Goal: Task Accomplishment & Management: Use online tool/utility

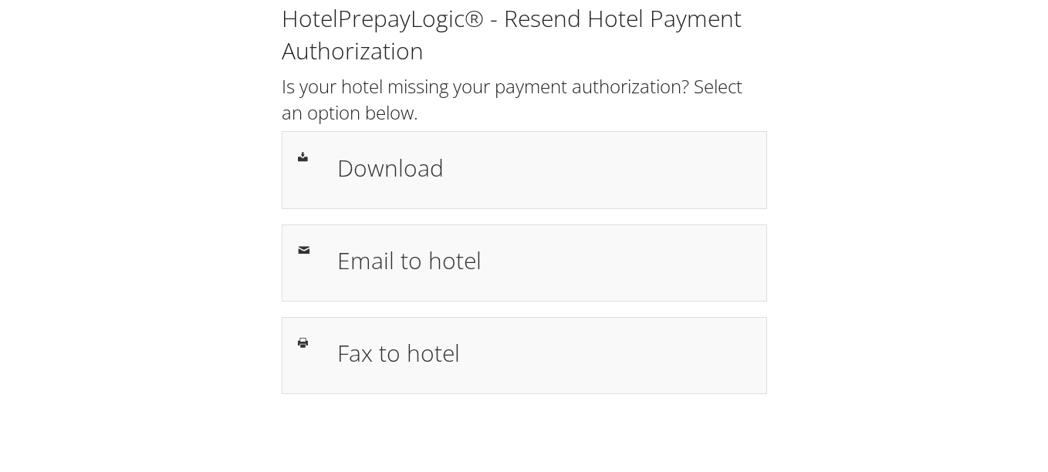
click at [388, 350] on h1 "Fax to hotel" at bounding box center [544, 353] width 414 height 35
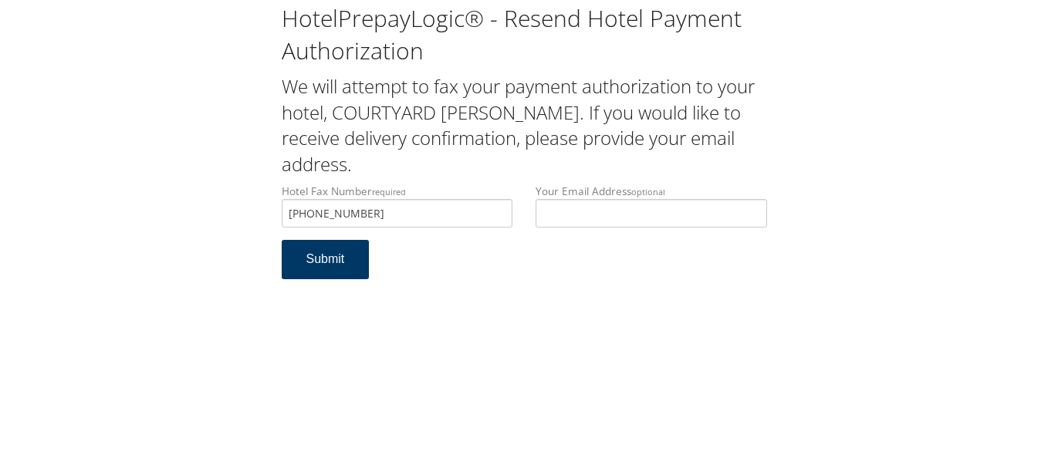
click at [343, 248] on button "Submit" at bounding box center [326, 259] width 88 height 39
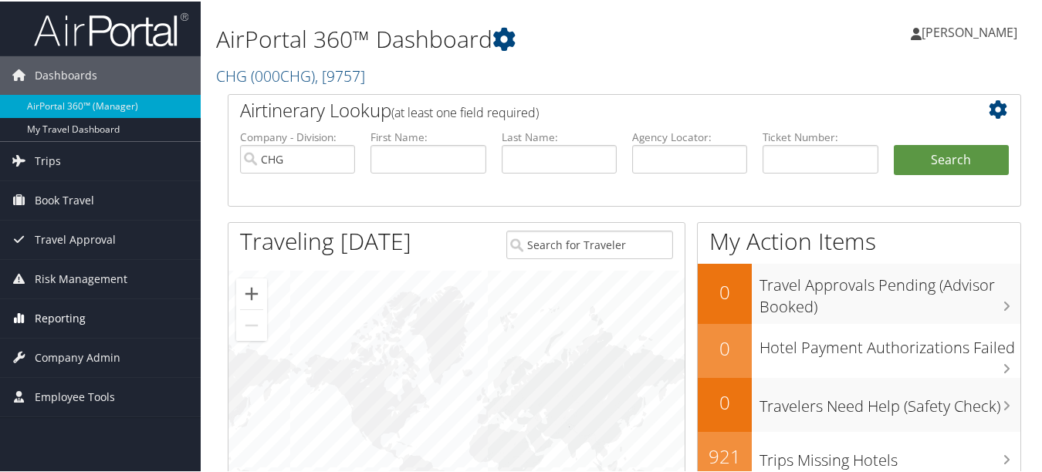
click at [83, 317] on span "Reporting" at bounding box center [60, 317] width 51 height 39
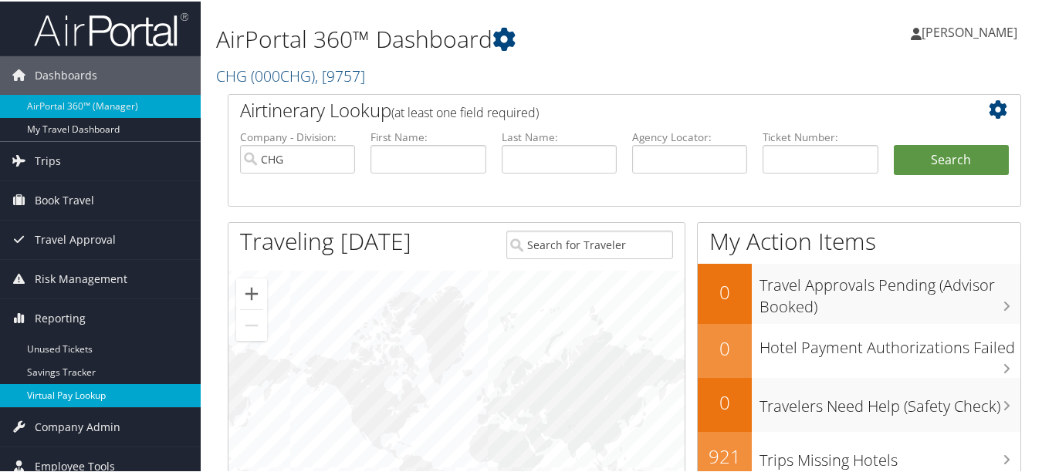
click at [98, 397] on link "Virtual Pay Lookup" at bounding box center [100, 394] width 201 height 23
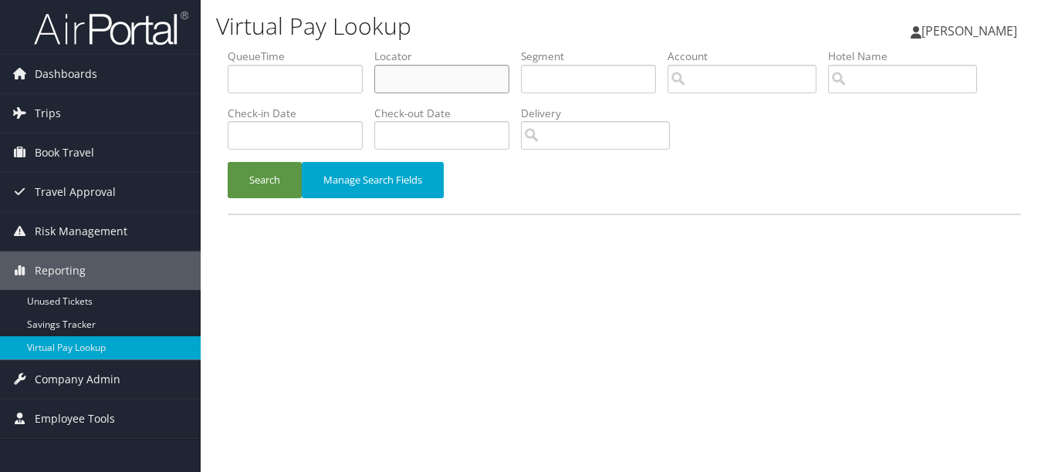
click at [435, 85] on input "text" at bounding box center [441, 79] width 135 height 29
paste input "HCRKUK"
click at [228, 162] on button "Search" at bounding box center [265, 180] width 74 height 36
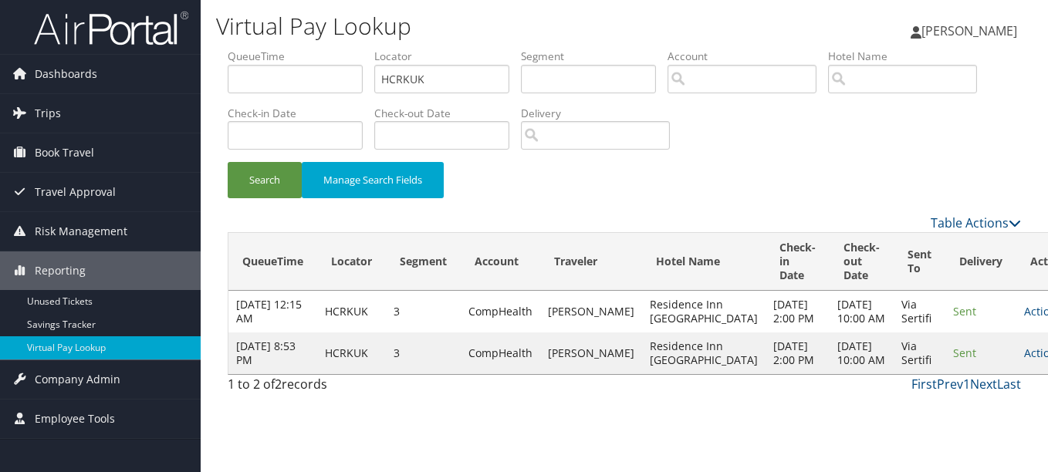
click at [574, 237] on th "Traveler" at bounding box center [591, 262] width 102 height 58
click at [1024, 360] on link "Actions" at bounding box center [1048, 353] width 49 height 15
click at [940, 405] on link "Resend" at bounding box center [955, 397] width 97 height 26
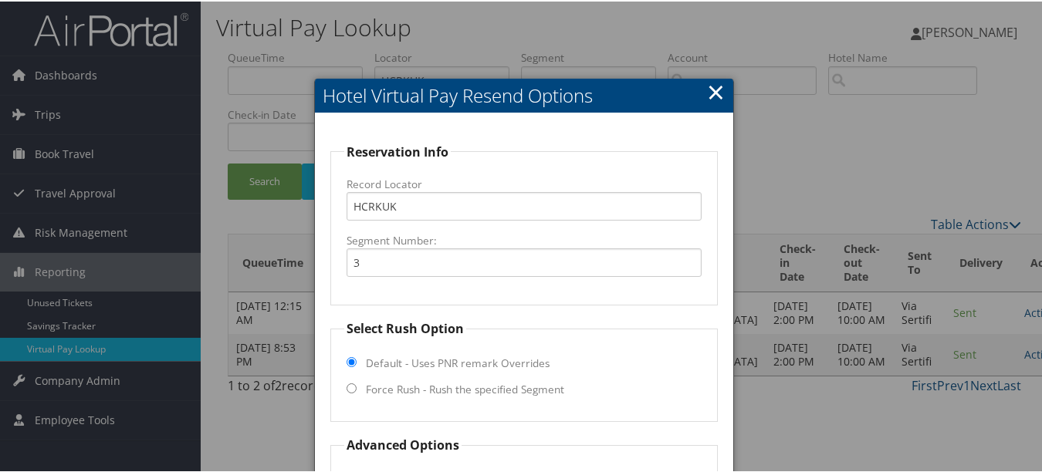
click at [713, 96] on link "×" at bounding box center [716, 90] width 18 height 31
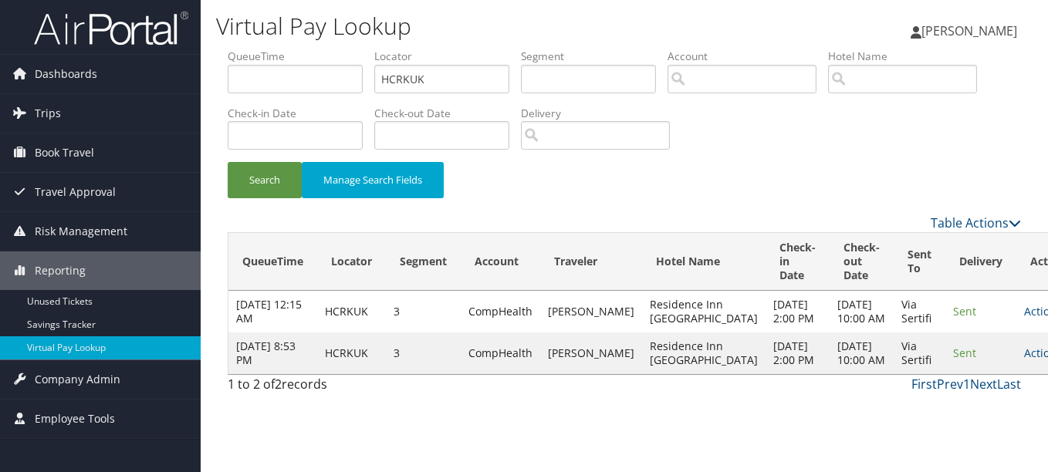
click at [1016, 374] on td "Actions Resend Logs View Itinerary" at bounding box center [1050, 354] width 68 height 42
click at [1047, 359] on icon at bounding box center [1067, 353] width 11 height 11
drag, startPoint x: 974, startPoint y: 425, endPoint x: 723, endPoint y: 358, distance: 259.5
click at [973, 425] on link "Logs" at bounding box center [955, 423] width 97 height 26
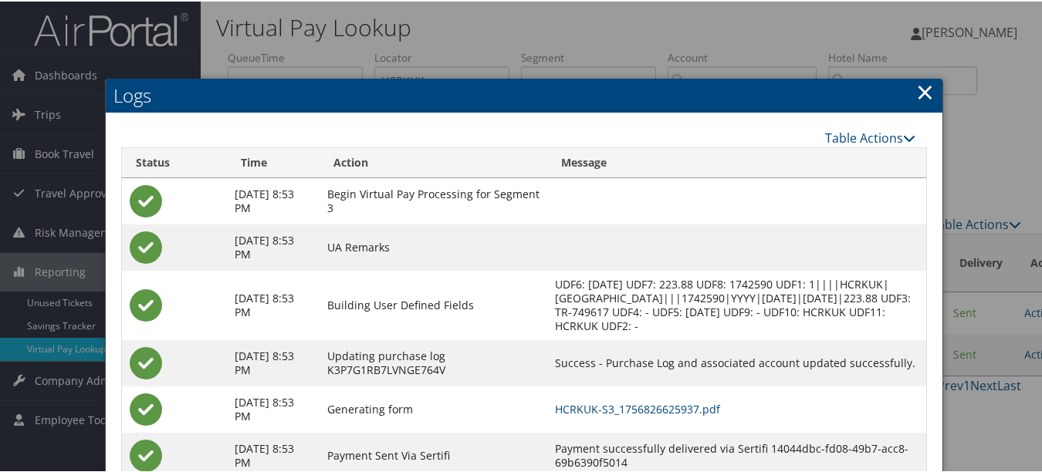
click at [923, 89] on link "×" at bounding box center [925, 90] width 18 height 31
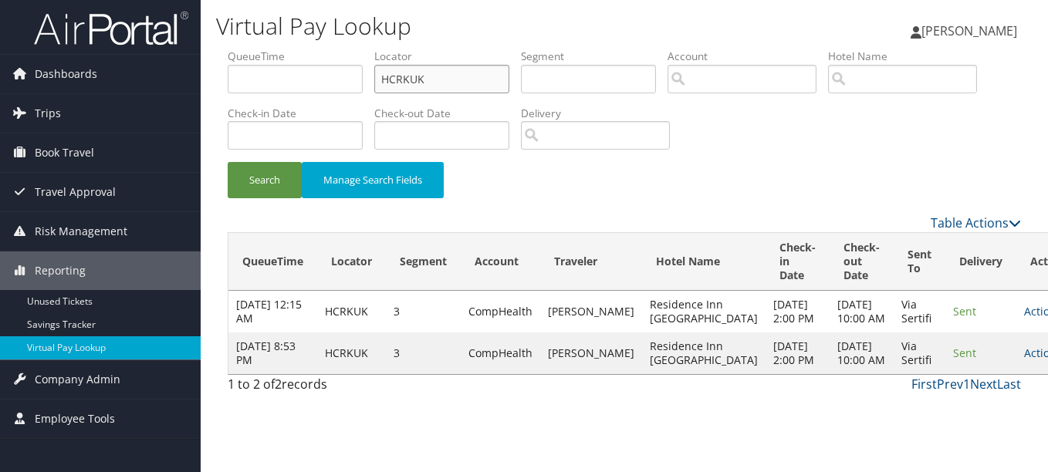
drag, startPoint x: 448, startPoint y: 82, endPoint x: 296, endPoint y: 73, distance: 153.1
click at [298, 49] on ul "QueueTime Locator HCRKUK Segment Account Traveler Hotel Name Check-in Date Chec…" at bounding box center [624, 49] width 793 height 0
paste input "SWKHTQ"
click at [228, 162] on button "Search" at bounding box center [265, 180] width 74 height 36
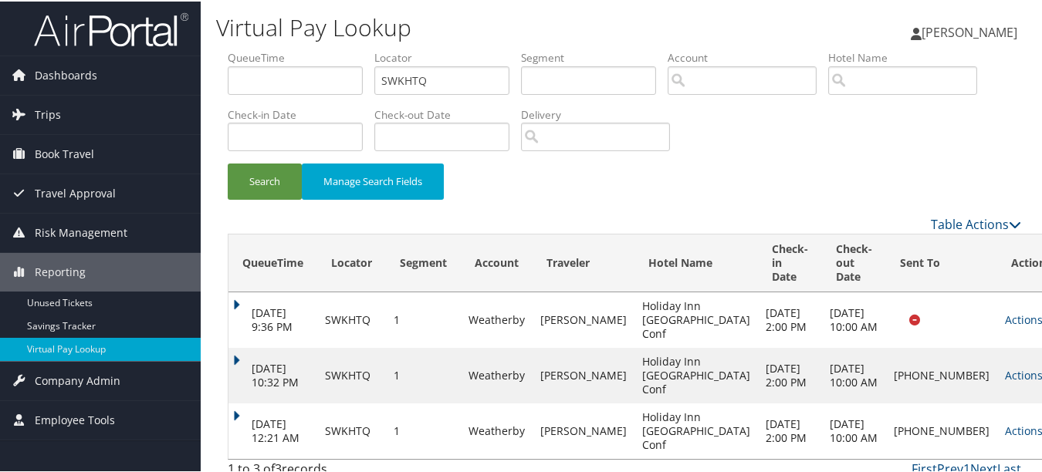
click at [485, 242] on th "Account" at bounding box center [497, 262] width 72 height 58
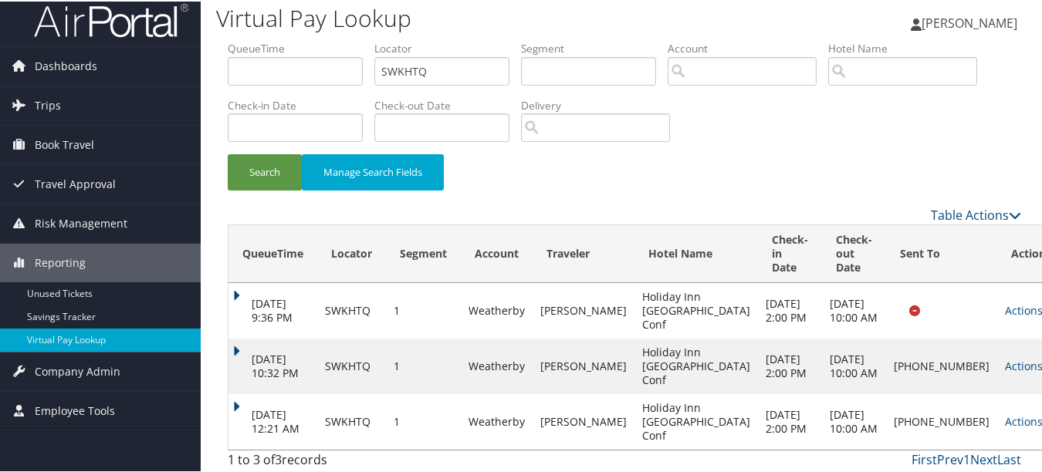
scroll to position [12, 0]
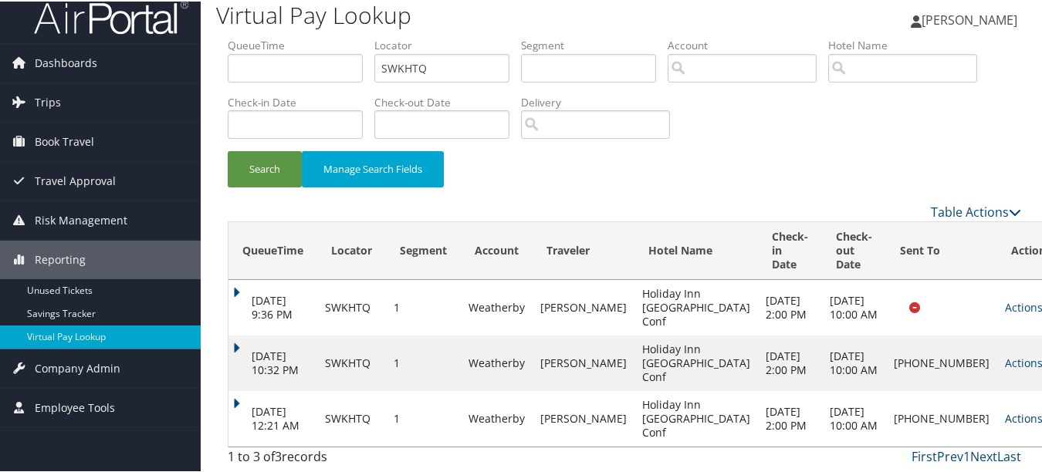
click at [1043, 416] on icon at bounding box center [1048, 417] width 11 height 11
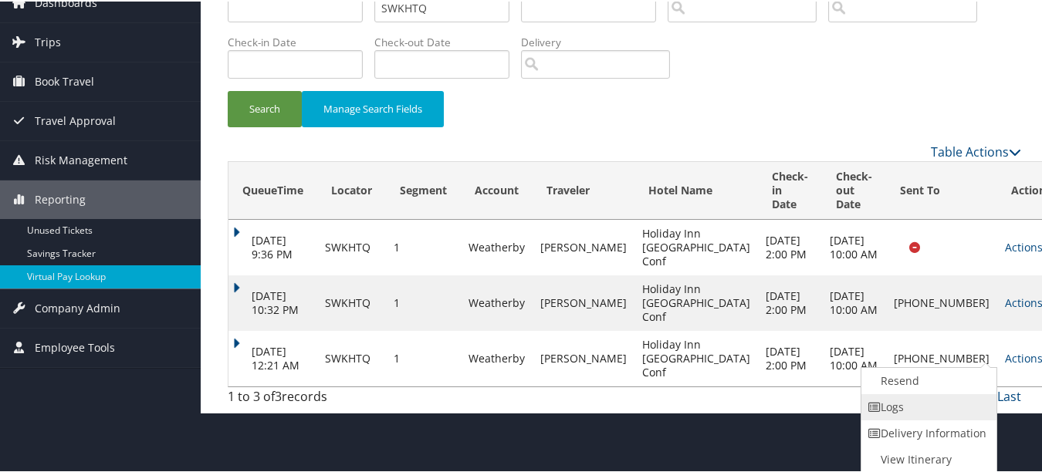
click at [973, 414] on link "Logs" at bounding box center [927, 406] width 132 height 26
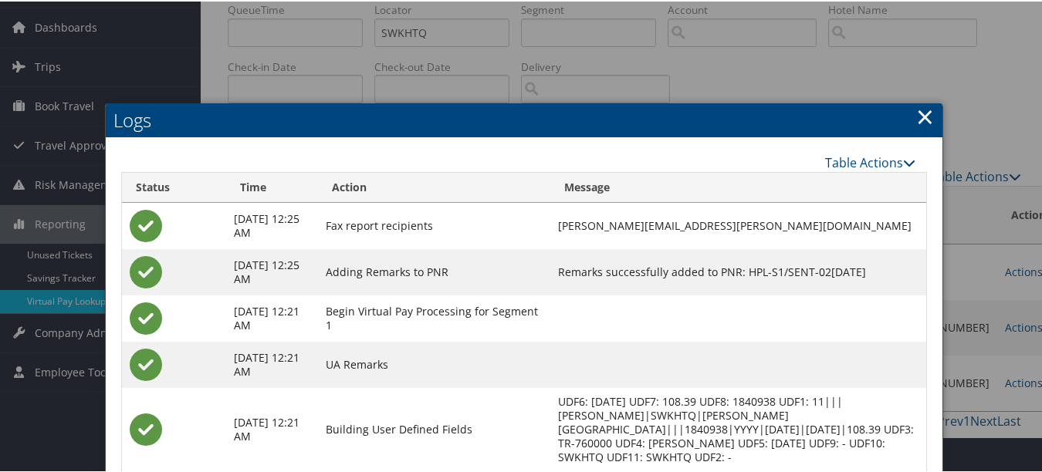
scroll to position [0, 0]
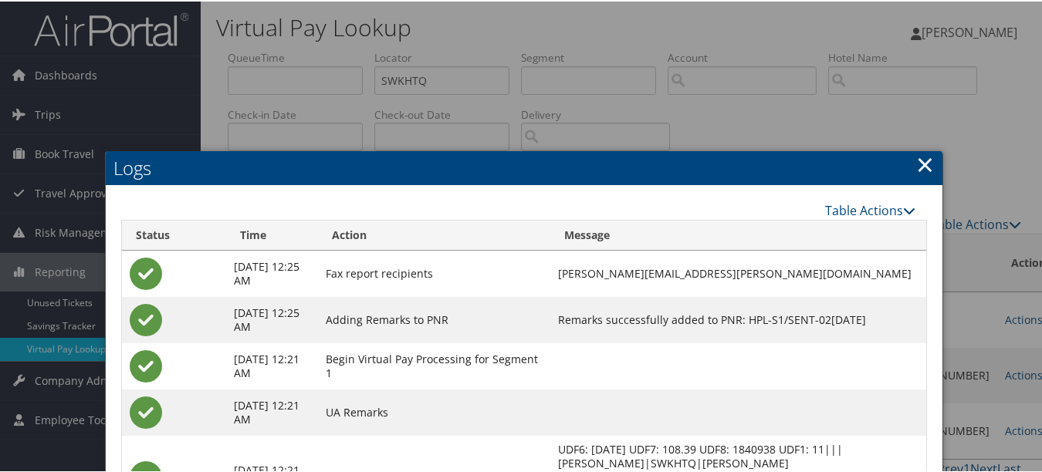
click at [926, 154] on link "×" at bounding box center [925, 162] width 18 height 31
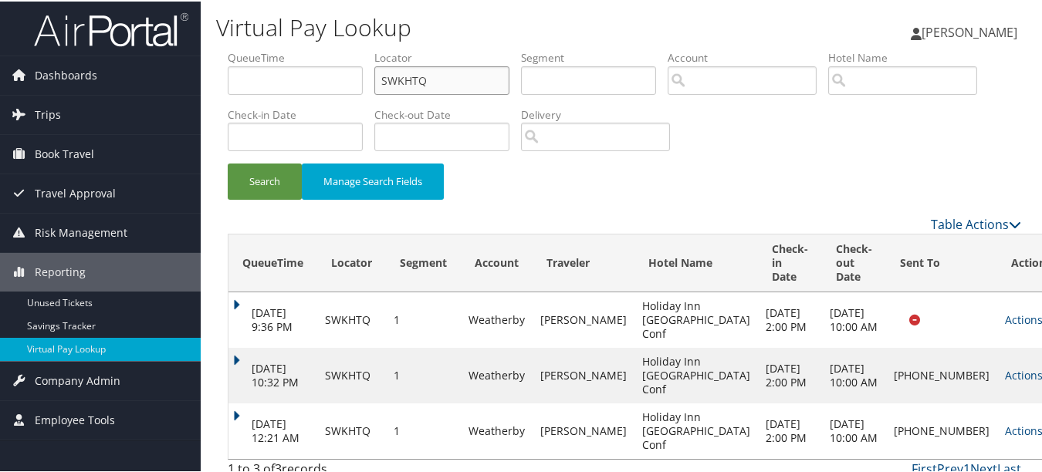
drag, startPoint x: 459, startPoint y: 78, endPoint x: 272, endPoint y: 57, distance: 187.9
click at [275, 49] on ul "QueueTime Locator SWKHTQ Segment Account Traveler Hotel Name Check-in Date Chec…" at bounding box center [624, 49] width 793 height 0
paste input "OPANRL"
click at [228, 162] on button "Search" at bounding box center [265, 180] width 74 height 36
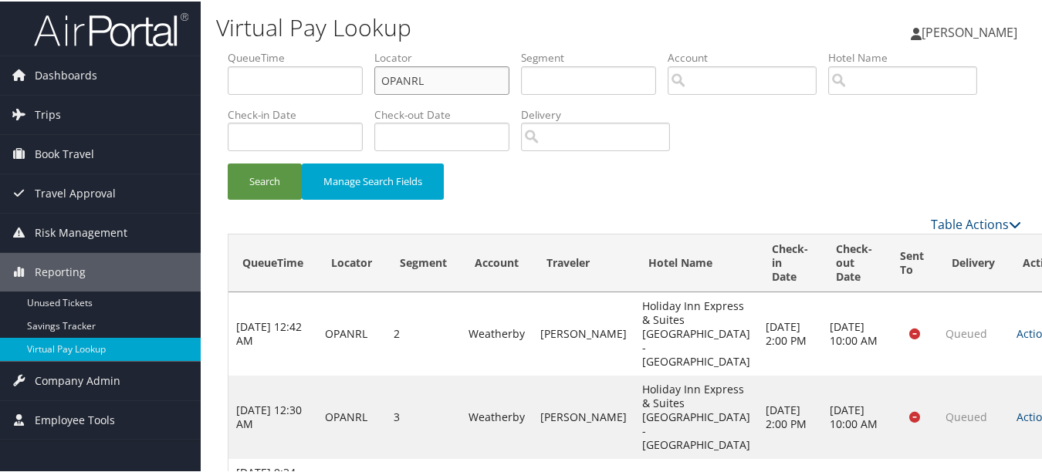
scroll to position [221, 0]
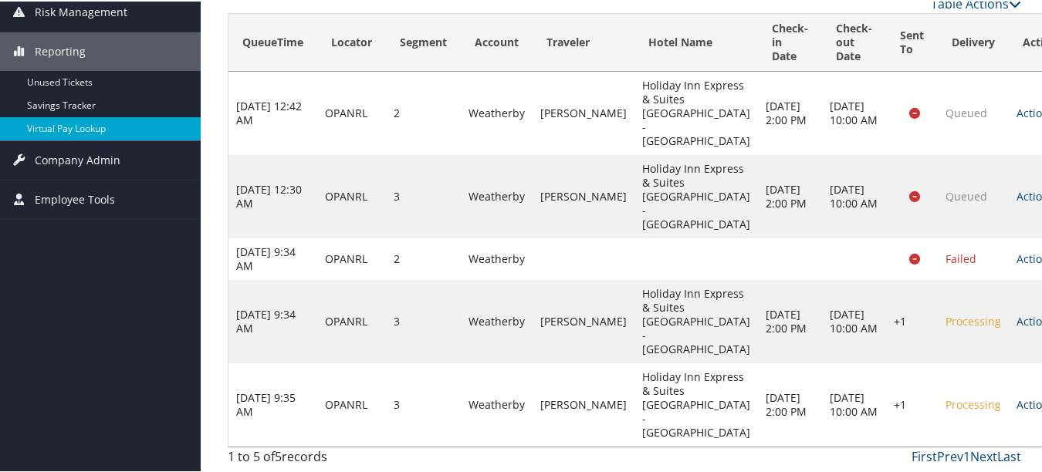
drag, startPoint x: 993, startPoint y: 392, endPoint x: 980, endPoint y: 408, distance: 19.8
click at [1009, 394] on td "Actions Resend Logs Delivery Information View Itinerary" at bounding box center [1043, 403] width 68 height 83
click at [1016, 408] on link "Actions" at bounding box center [1040, 403] width 49 height 15
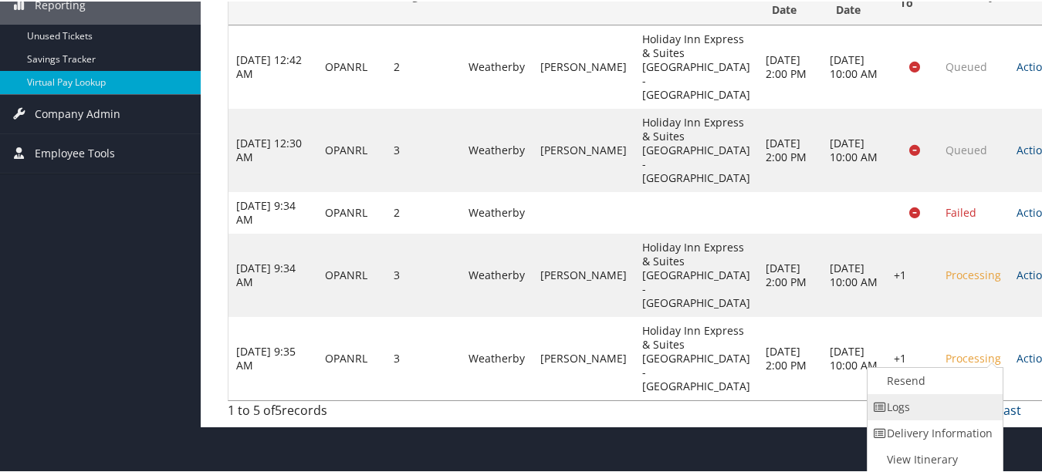
click at [944, 413] on link "Logs" at bounding box center [934, 406] width 132 height 26
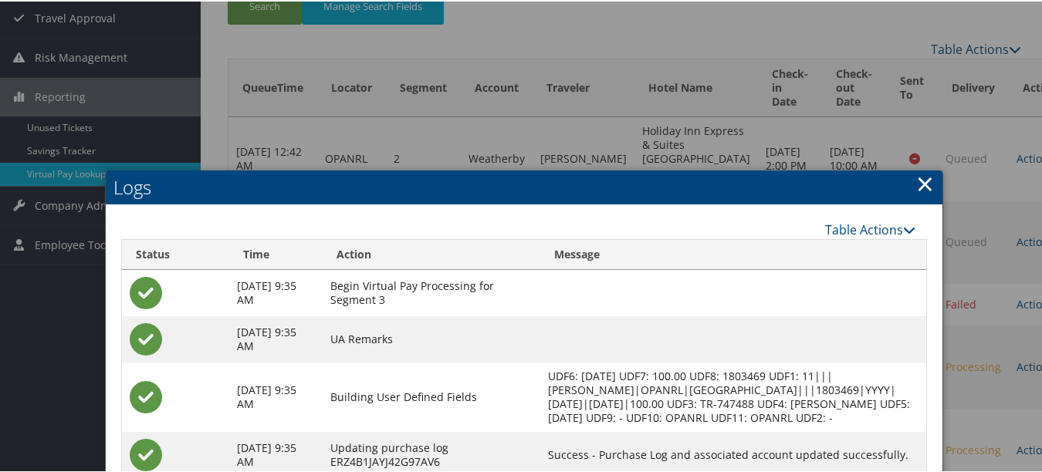
scroll to position [21, 0]
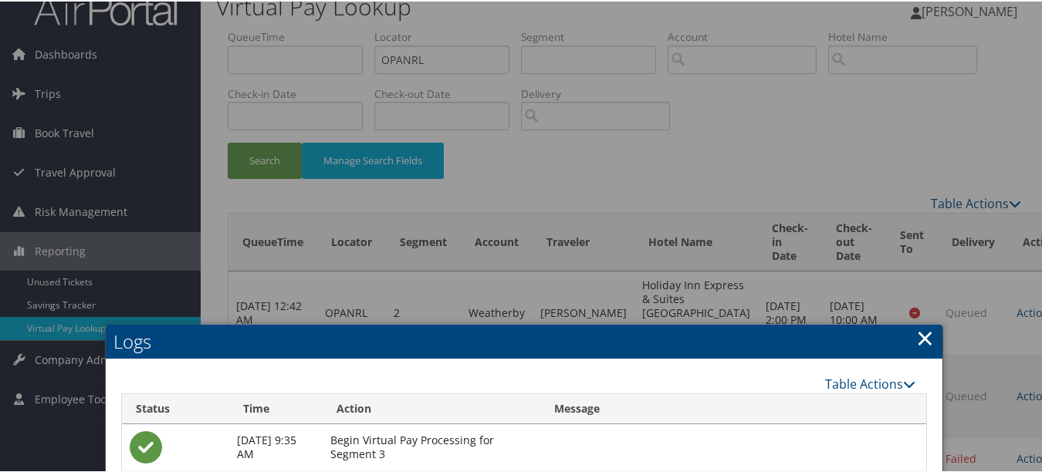
click at [920, 336] on link "×" at bounding box center [925, 336] width 18 height 31
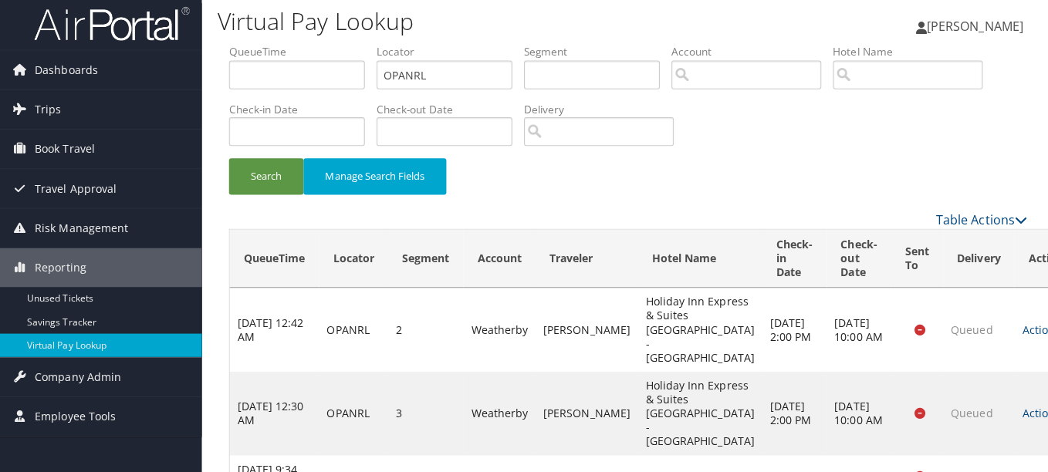
scroll to position [0, 0]
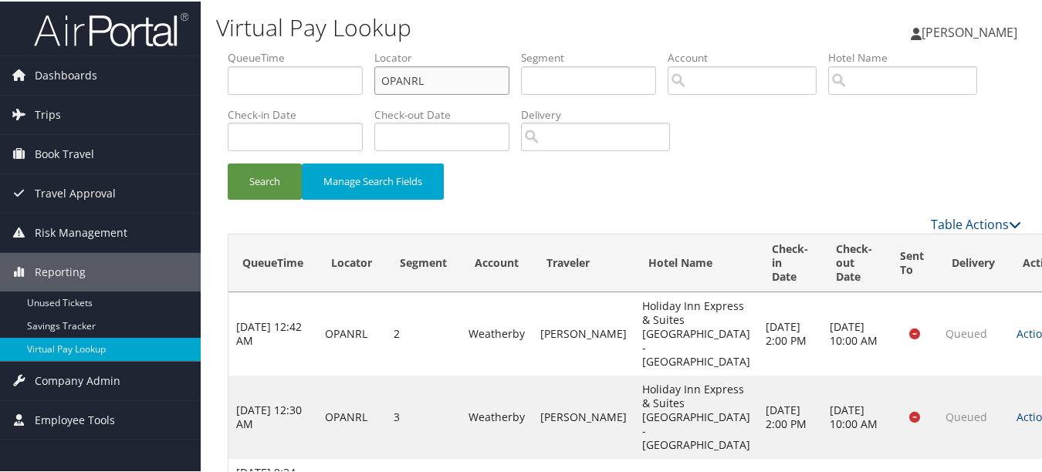
drag, startPoint x: 469, startPoint y: 86, endPoint x: 357, endPoint y: 69, distance: 113.2
click at [357, 49] on ul "QueueTime Locator OPANRL Segment Account Traveler Hotel Name Check-in Date Chec…" at bounding box center [624, 49] width 793 height 0
paste input "KTMKFX"
click at [228, 162] on button "Search" at bounding box center [265, 180] width 74 height 36
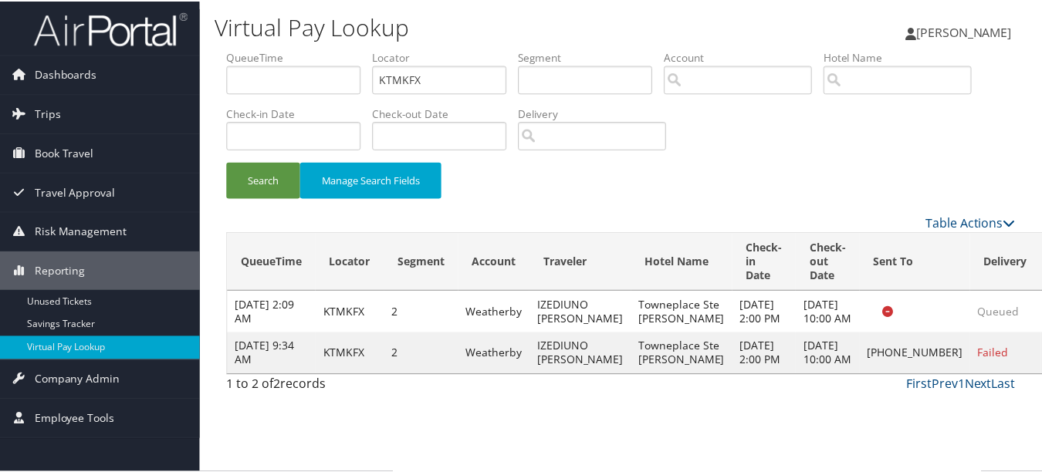
scroll to position [24, 0]
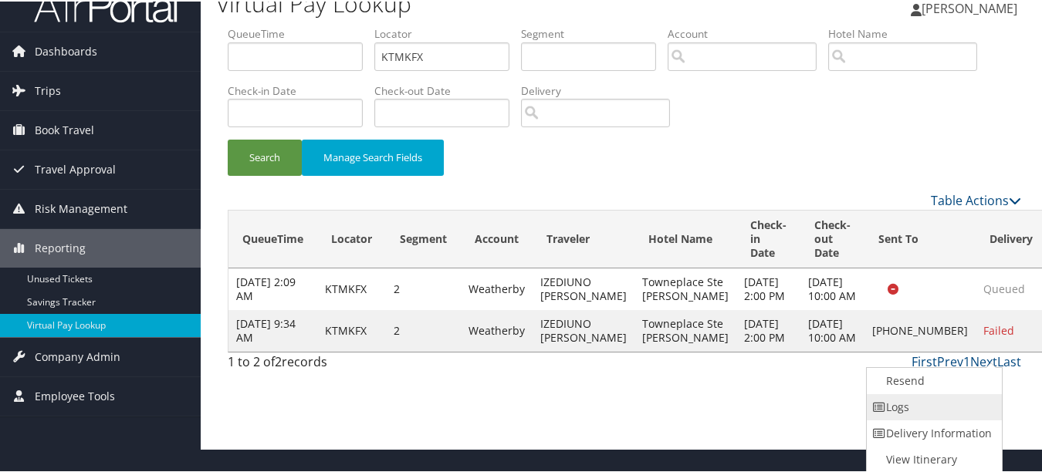
click at [954, 408] on link "Logs" at bounding box center [933, 406] width 132 height 26
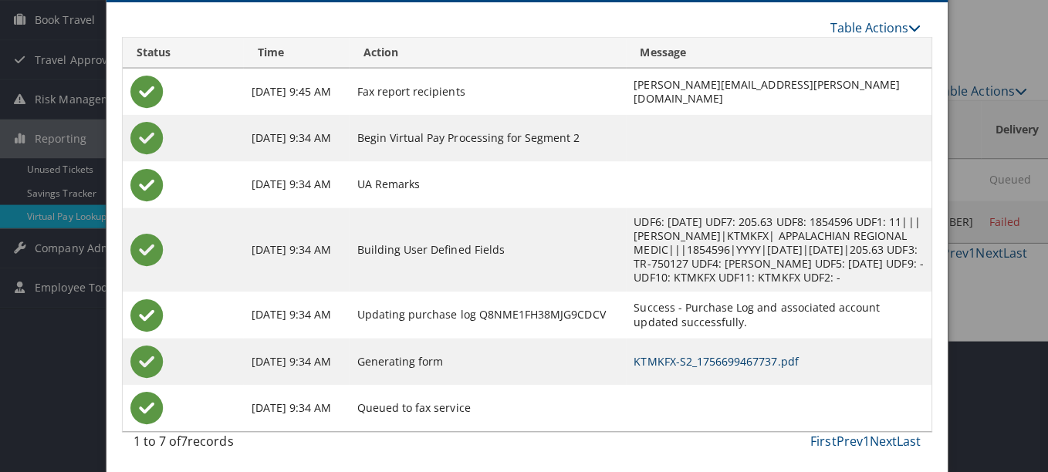
scroll to position [0, 0]
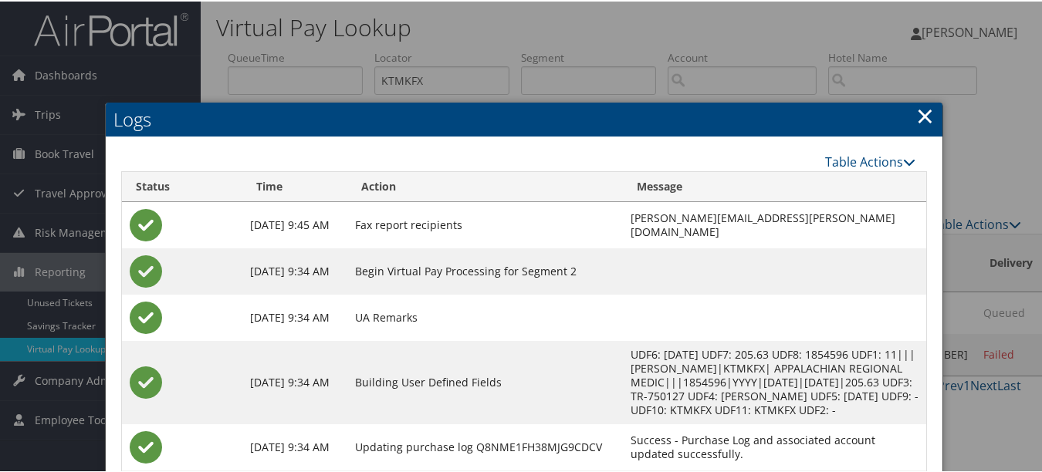
click at [922, 104] on link "×" at bounding box center [925, 114] width 18 height 31
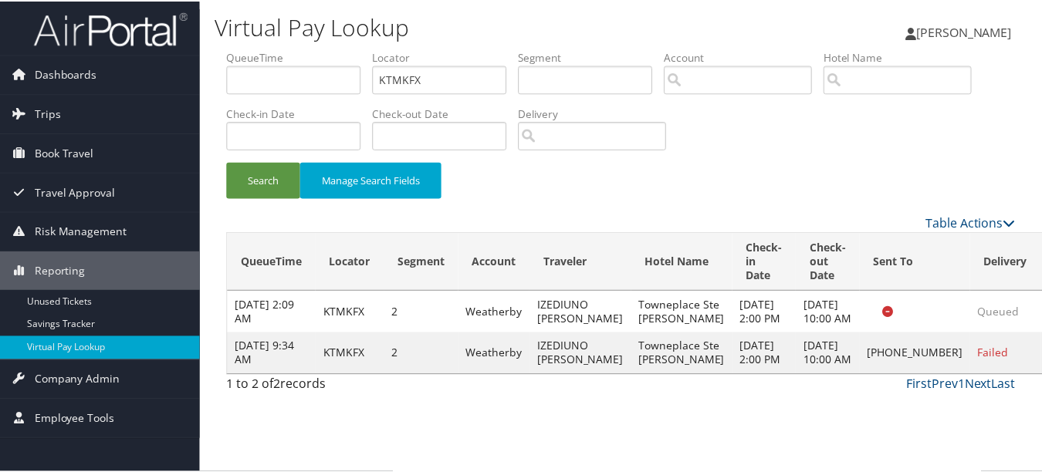
scroll to position [24, 0]
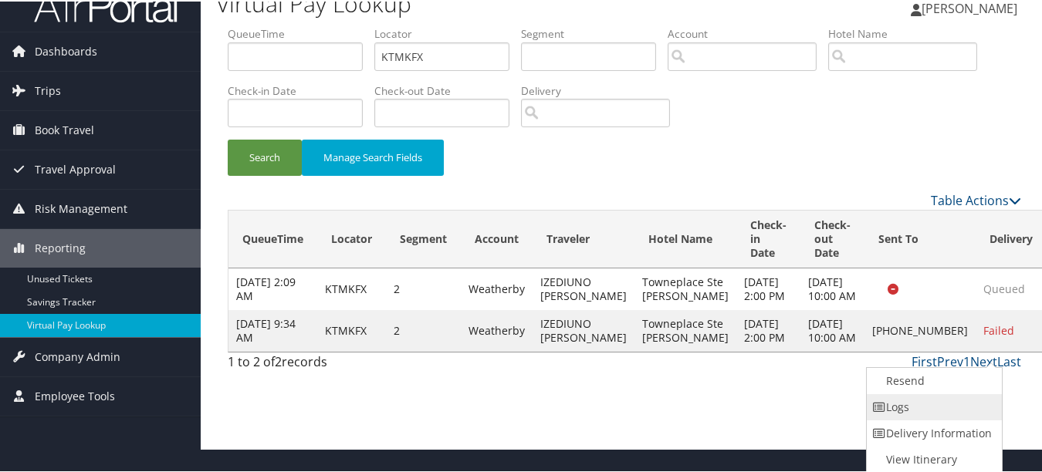
click at [972, 405] on link "Logs" at bounding box center [933, 406] width 132 height 26
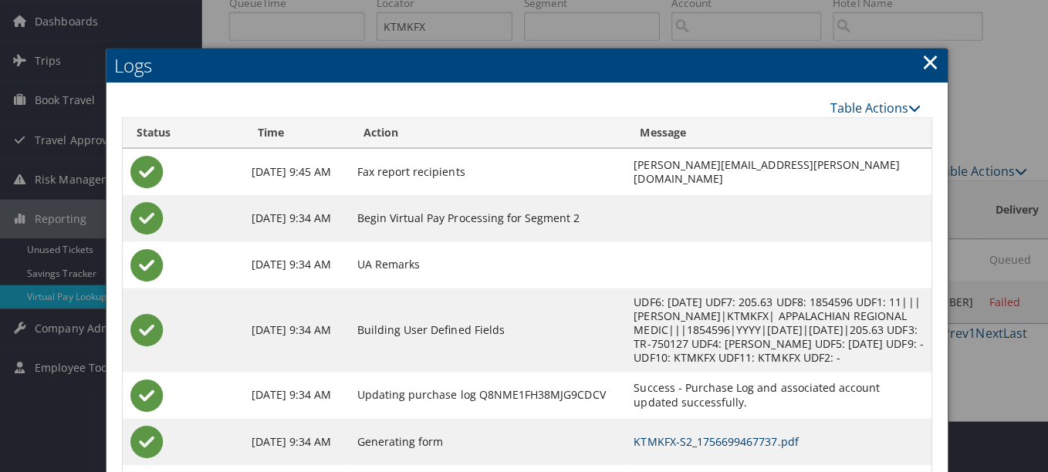
scroll to position [0, 0]
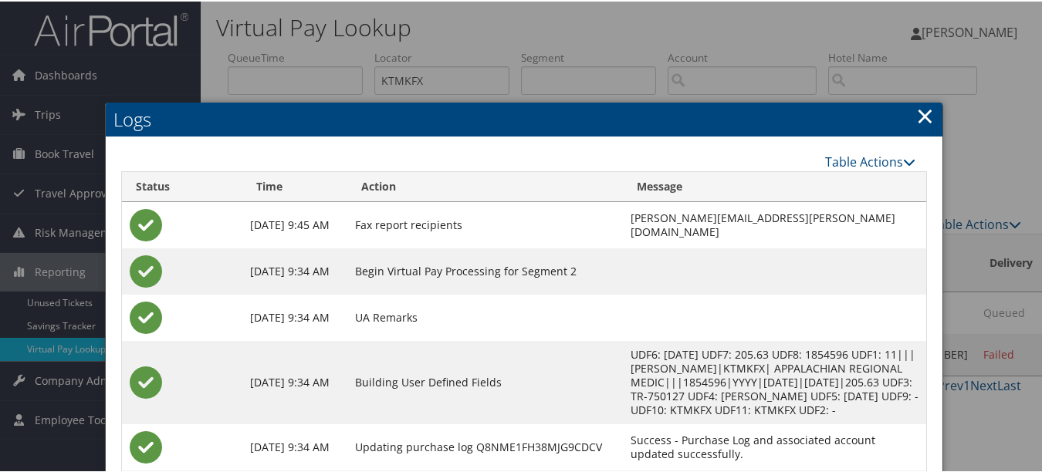
click at [924, 121] on link "×" at bounding box center [925, 114] width 18 height 31
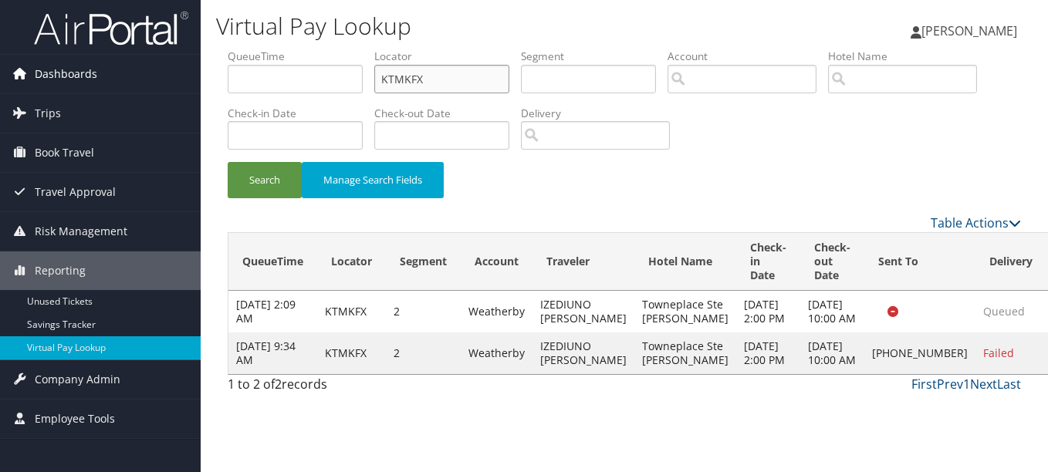
drag, startPoint x: 438, startPoint y: 76, endPoint x: 33, endPoint y: 73, distance: 405.2
click at [69, 74] on div "Dashboards AirPortal 360™ (Manager) My Travel Dashboard Trips Airtinerary® Look…" at bounding box center [524, 236] width 1048 height 472
paste input "GSQLUC"
type input "GSQLUC"
click at [228, 162] on button "Search" at bounding box center [265, 180] width 74 height 36
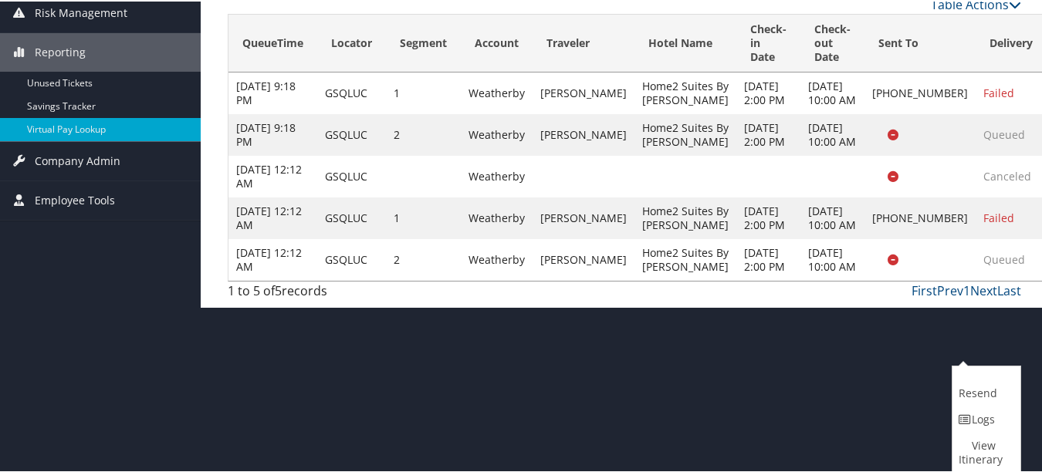
drag, startPoint x: 856, startPoint y: 287, endPoint x: 929, endPoint y: 287, distance: 72.6
click at [864, 238] on td "+1 (843) 379-4673" at bounding box center [919, 217] width 111 height 42
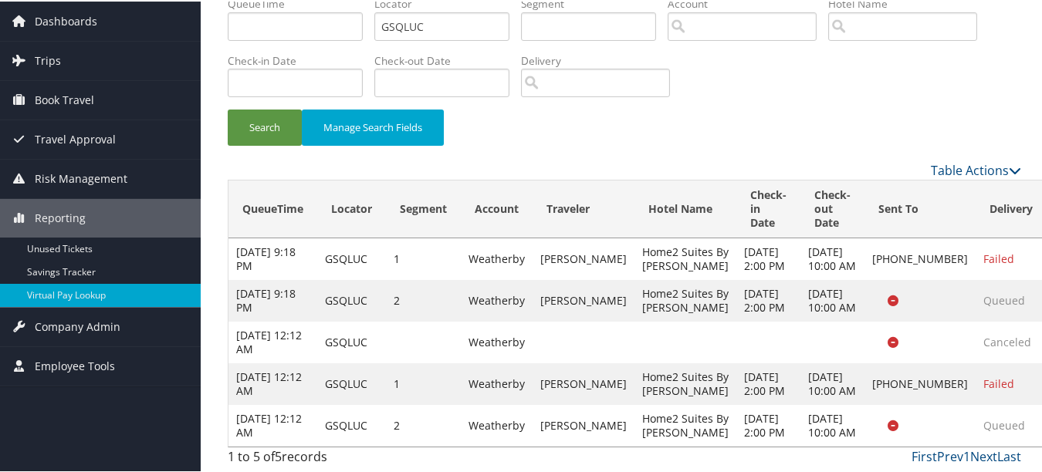
scroll to position [165, 0]
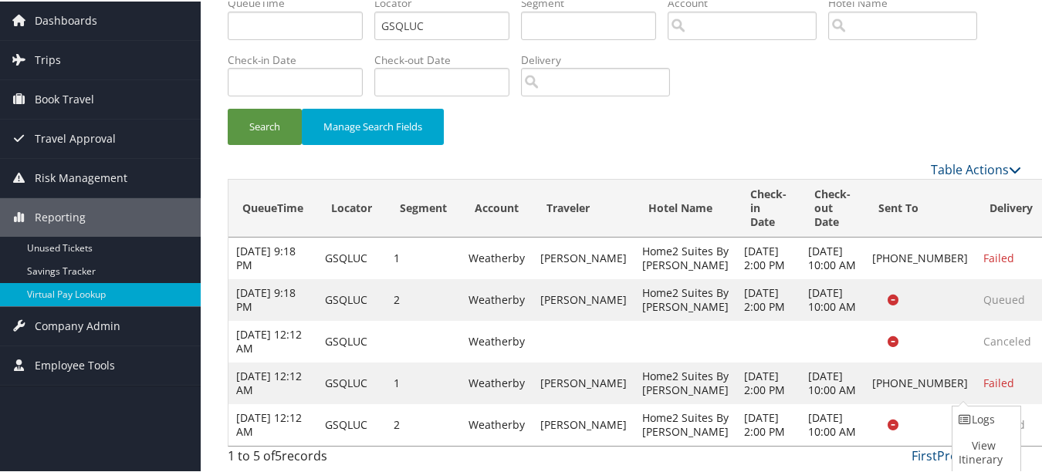
drag, startPoint x: 913, startPoint y: 335, endPoint x: 943, endPoint y: 347, distance: 32.3
click at [976, 361] on td "Failed" at bounding box center [1011, 382] width 71 height 42
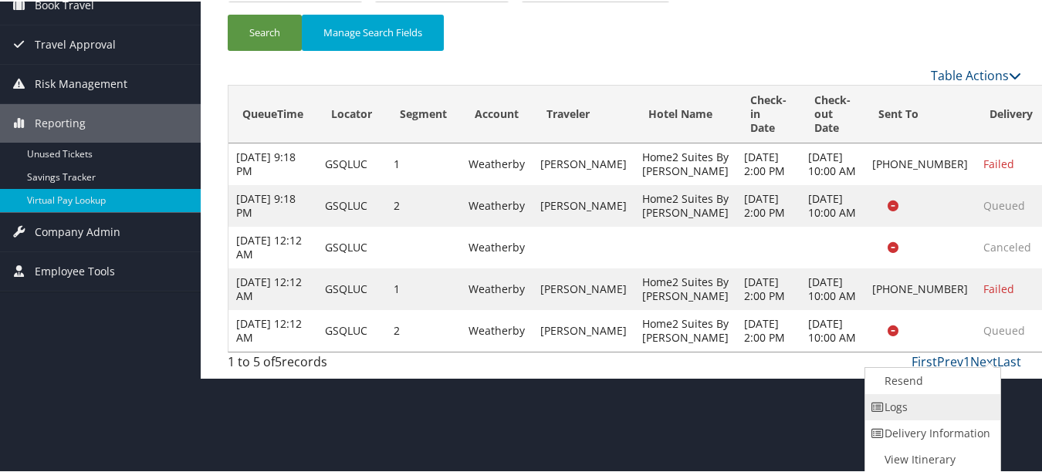
click at [925, 393] on link "Logs" at bounding box center [931, 406] width 132 height 26
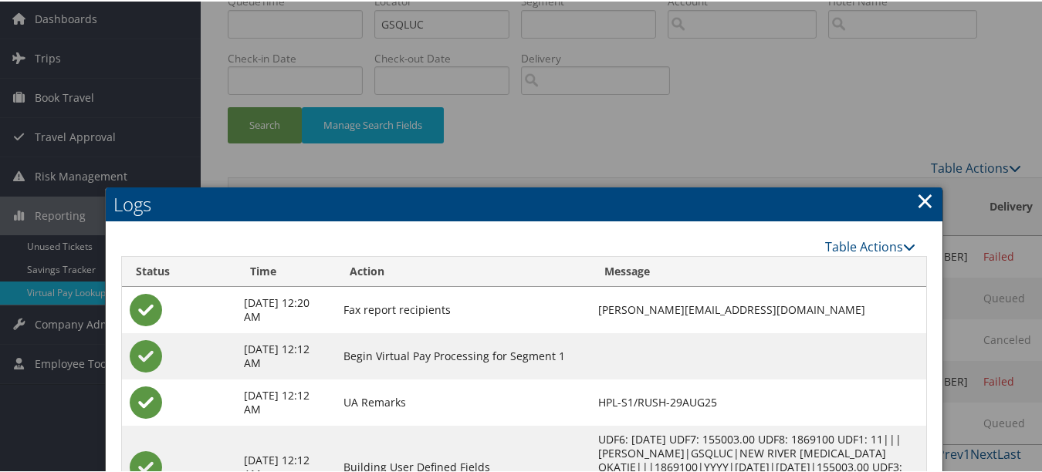
scroll to position [42, 0]
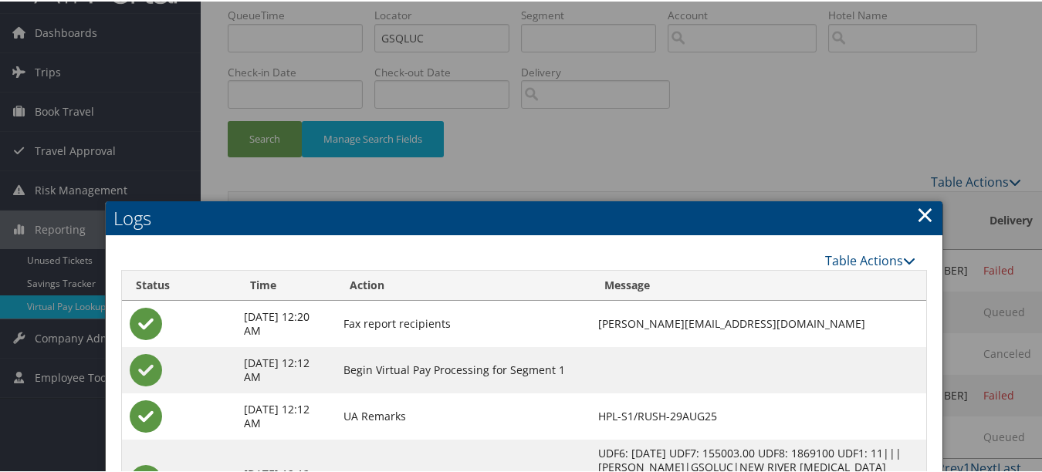
click at [921, 214] on link "×" at bounding box center [925, 213] width 18 height 31
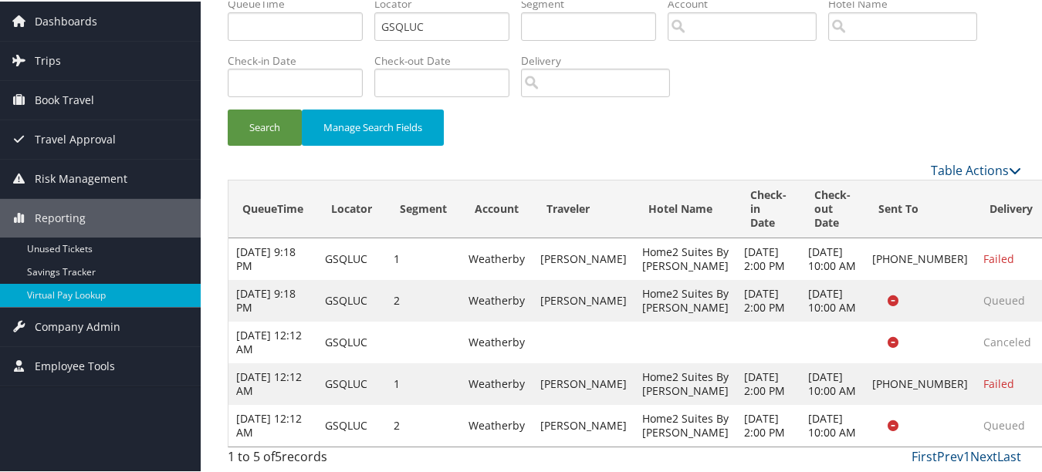
scroll to position [165, 0]
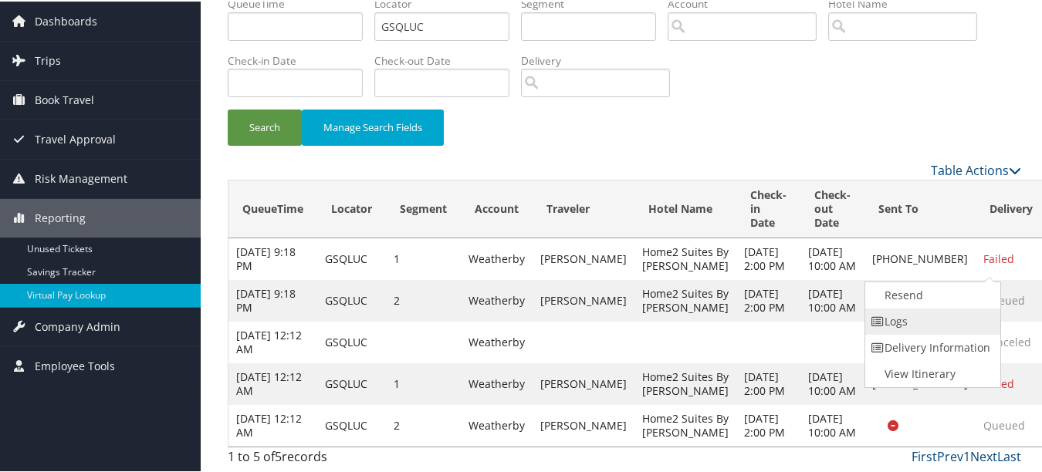
click at [921, 307] on link "Logs" at bounding box center [931, 320] width 132 height 26
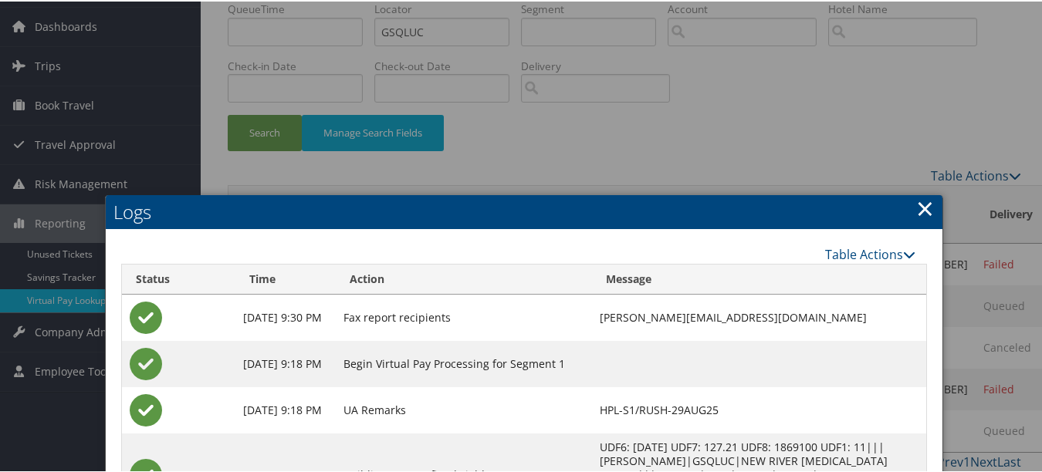
scroll to position [42, 0]
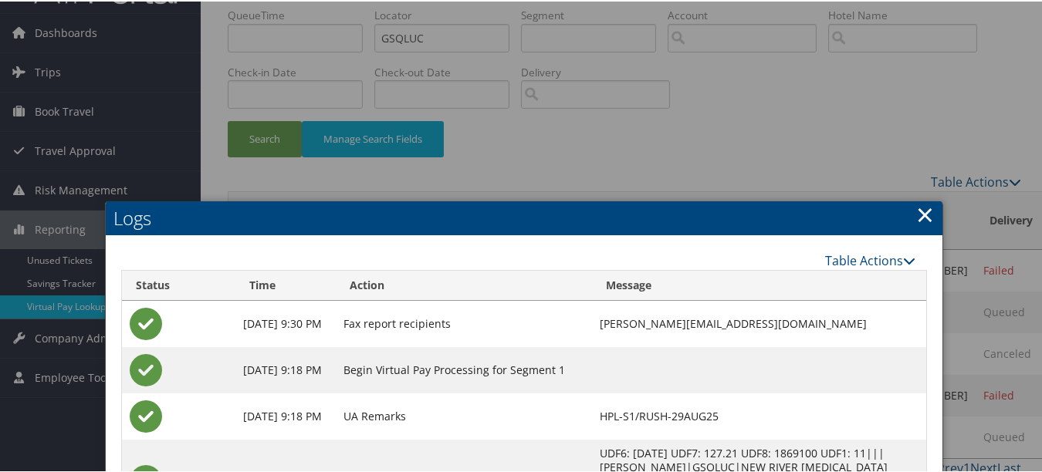
click at [918, 222] on link "×" at bounding box center [925, 213] width 18 height 31
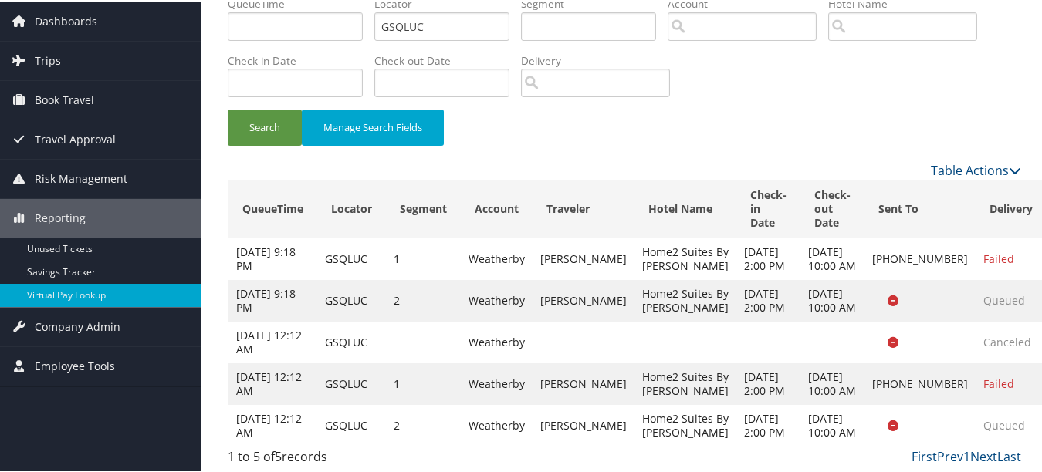
scroll to position [165, 0]
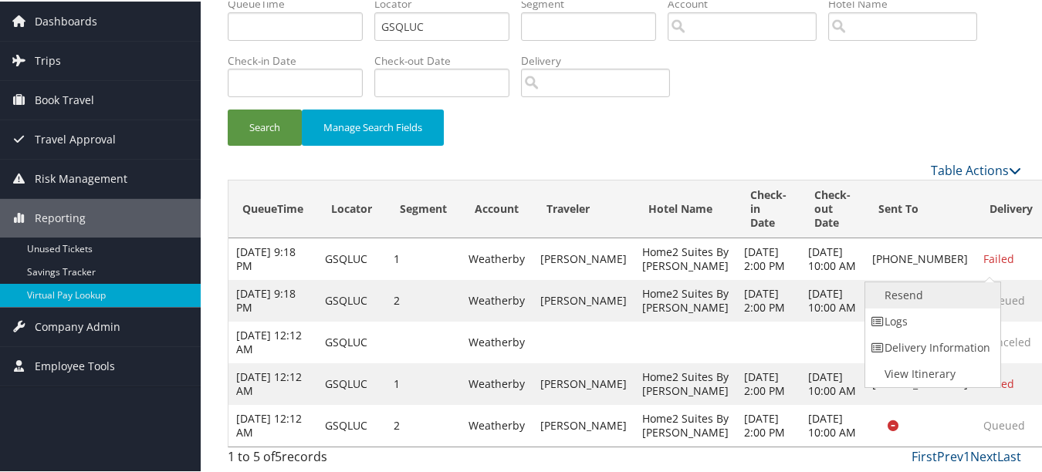
click at [978, 281] on link "Resend" at bounding box center [931, 294] width 132 height 26
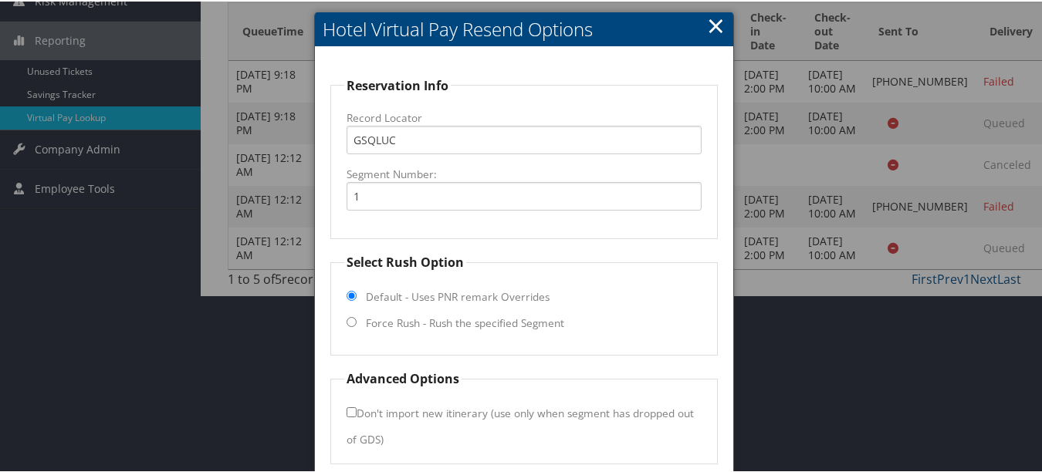
scroll to position [293, 0]
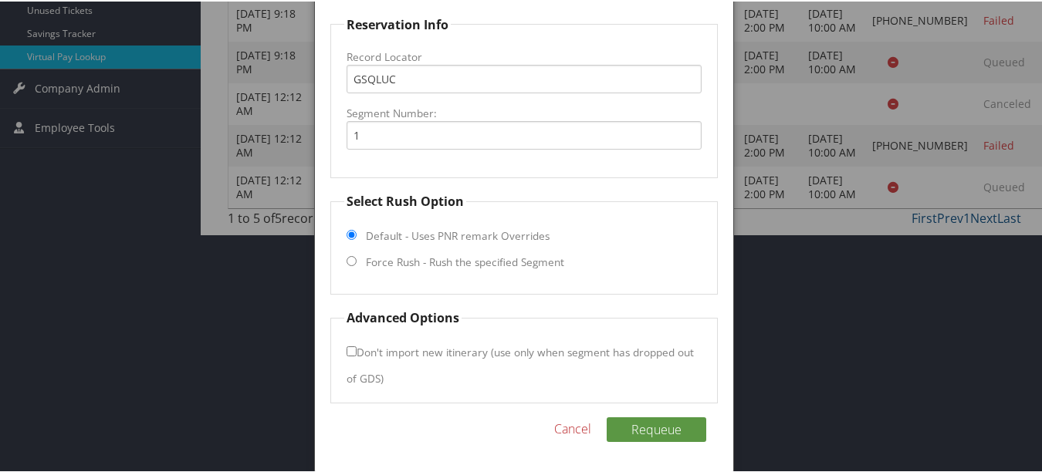
click at [449, 269] on fieldset "Select Rush Option Default - Uses PNR remark Overrides Force Rush - Rush the sp…" at bounding box center [523, 242] width 387 height 103
click at [455, 262] on label "Force Rush - Rush the specified Segment" at bounding box center [465, 260] width 198 height 15
click at [357, 262] on input "Force Rush - Rush the specified Segment" at bounding box center [352, 260] width 10 height 10
radio input "true"
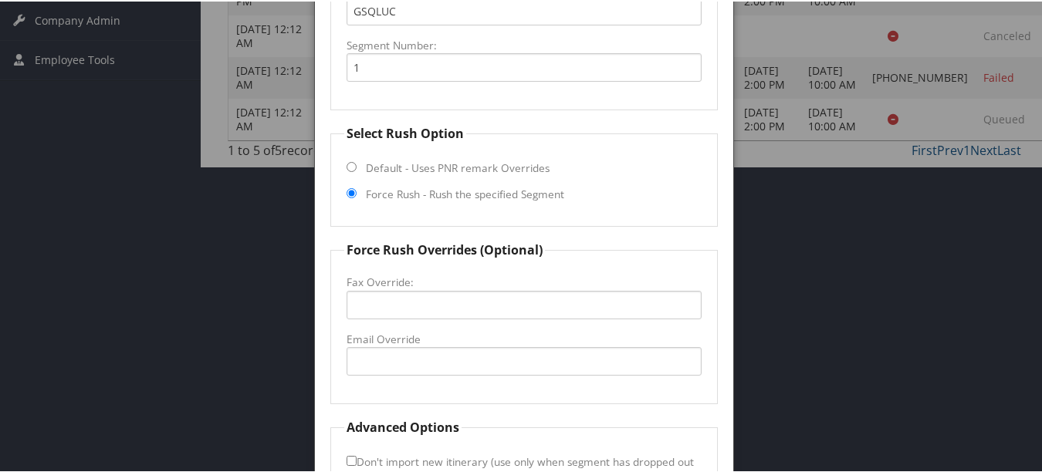
scroll to position [447, 0]
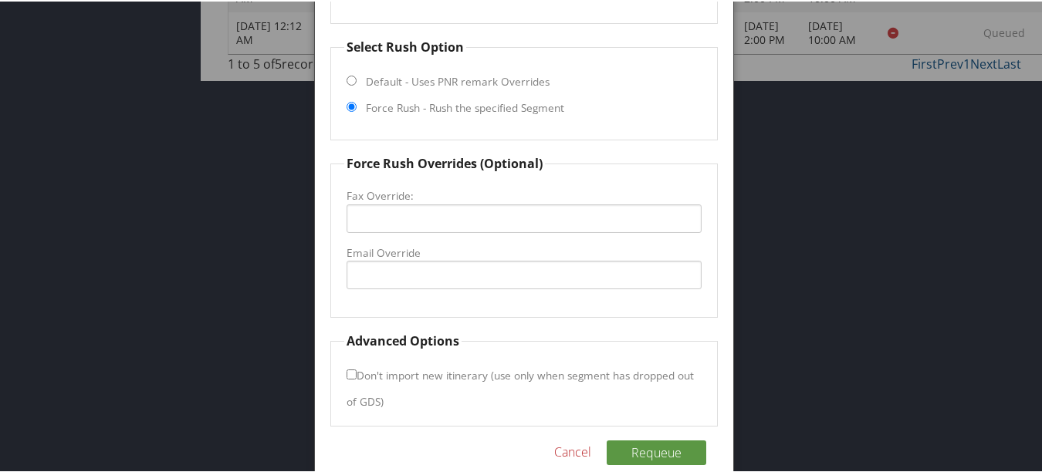
click at [445, 248] on label "Email Override" at bounding box center [524, 251] width 354 height 15
click at [445, 259] on input "Email Override" at bounding box center [524, 273] width 354 height 29
click at [448, 266] on input "Email Override" at bounding box center [524, 273] width 354 height 29
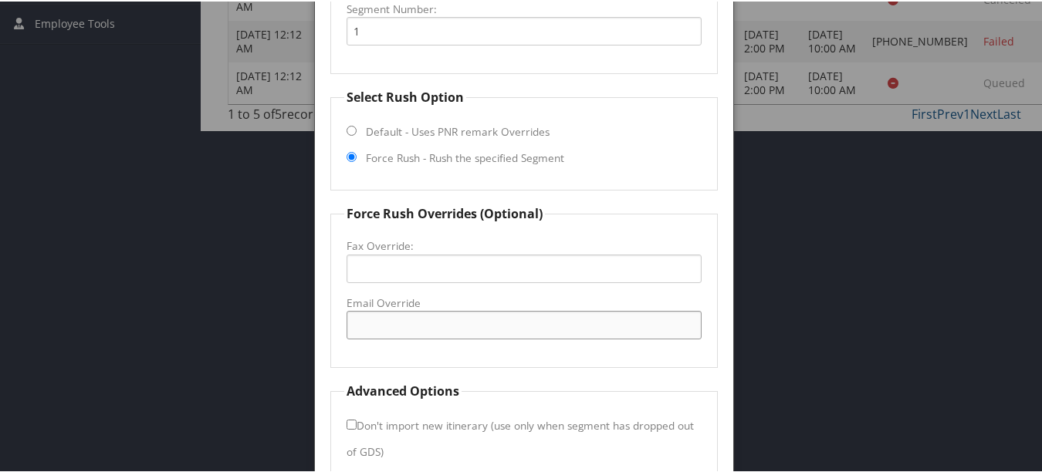
scroll to position [370, 0]
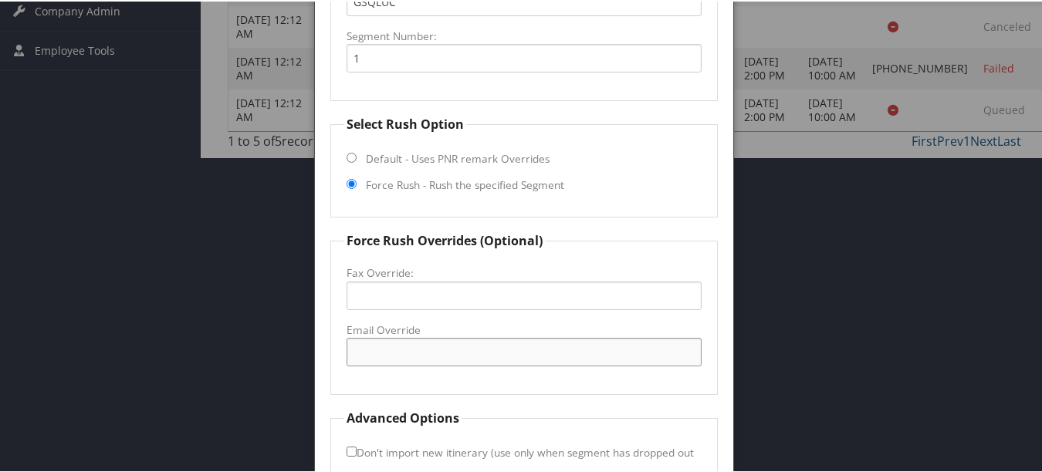
click at [479, 339] on input "Email Override" at bounding box center [524, 351] width 354 height 29
click at [464, 404] on form "Reservation Info Record Locator GSQLUC Segment Number: 1 Select Rush Option Def…" at bounding box center [523, 220] width 387 height 567
click at [398, 296] on input "Fax Override:" at bounding box center [524, 294] width 354 height 29
click at [430, 349] on input "Email Override" at bounding box center [524, 351] width 354 height 29
click at [436, 384] on fieldset "Force Rush Overrides (Optional) Fax Override: Email Override" at bounding box center [523, 312] width 387 height 164
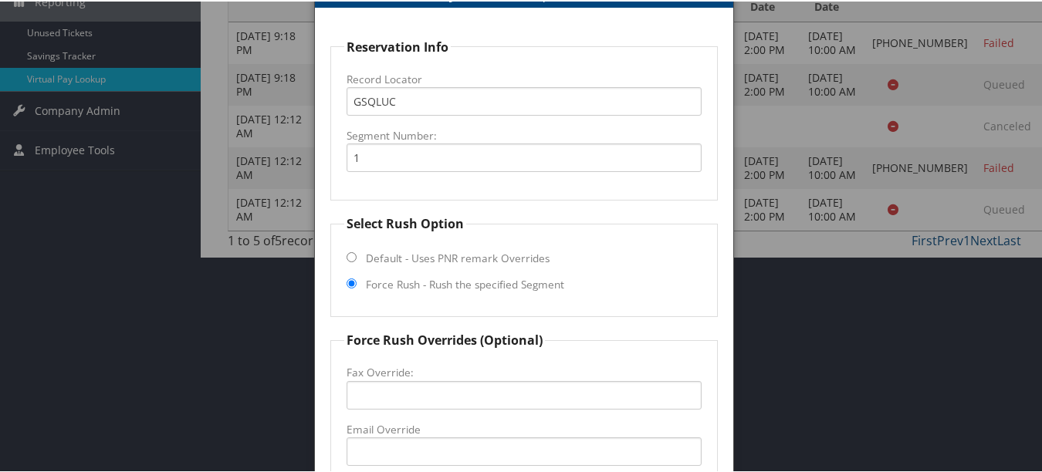
scroll to position [138, 0]
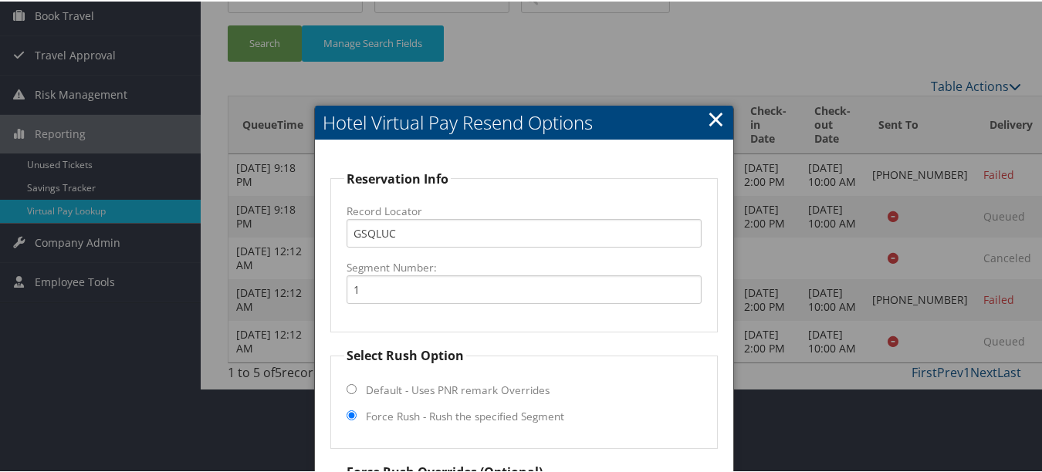
click at [719, 113] on link "×" at bounding box center [716, 117] width 18 height 31
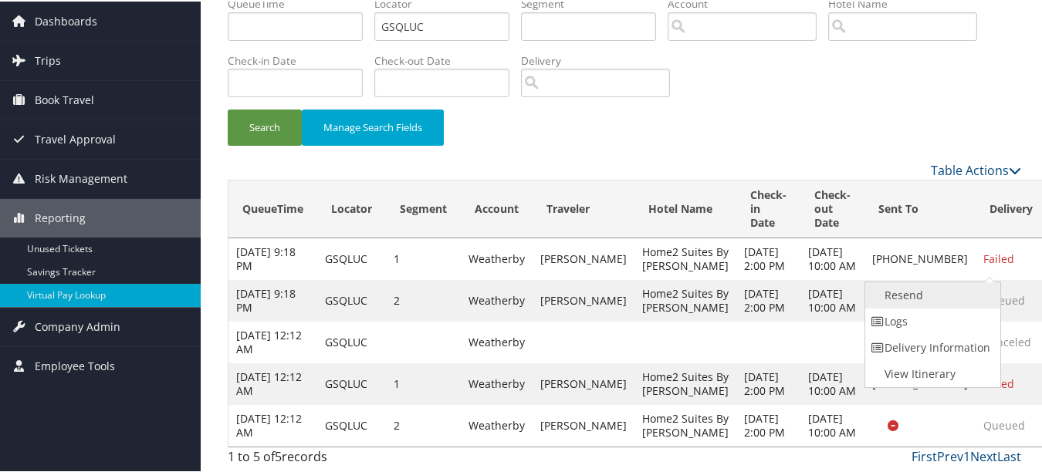
click at [953, 281] on link "Resend" at bounding box center [931, 294] width 132 height 26
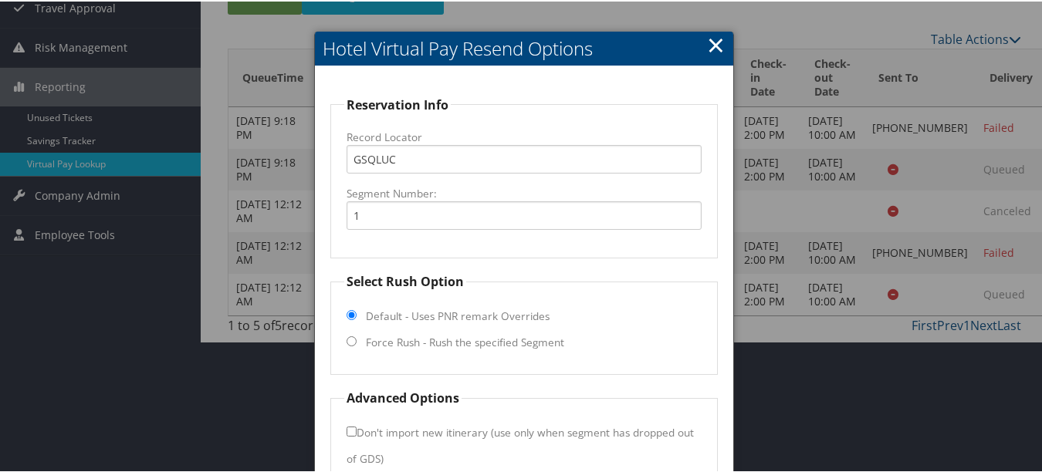
scroll to position [266, 0]
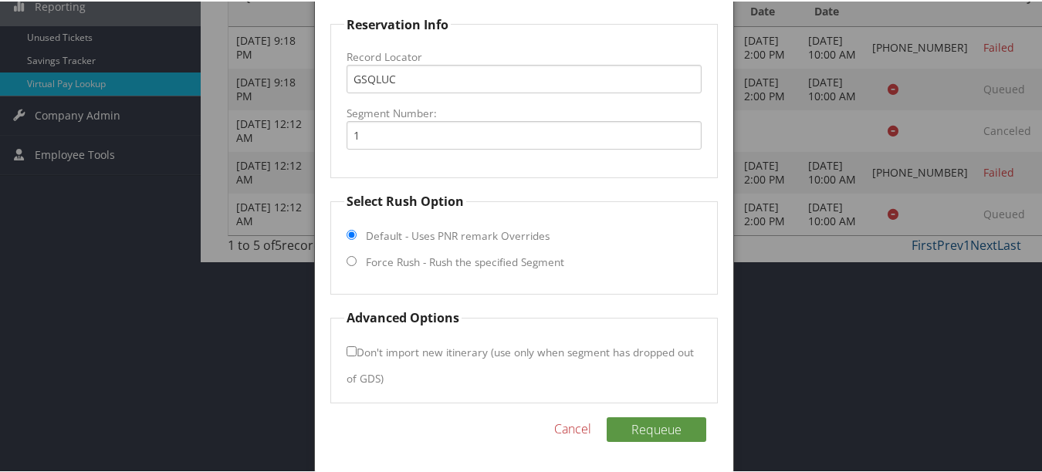
click at [458, 277] on fieldset "Select Rush Option Default - Uses PNR remark Overrides Force Rush - Rush the sp…" at bounding box center [523, 242] width 387 height 103
click at [463, 260] on label "Force Rush - Rush the specified Segment" at bounding box center [465, 260] width 198 height 15
click at [357, 260] on input "Force Rush - Rush the specified Segment" at bounding box center [352, 260] width 10 height 10
radio input "true"
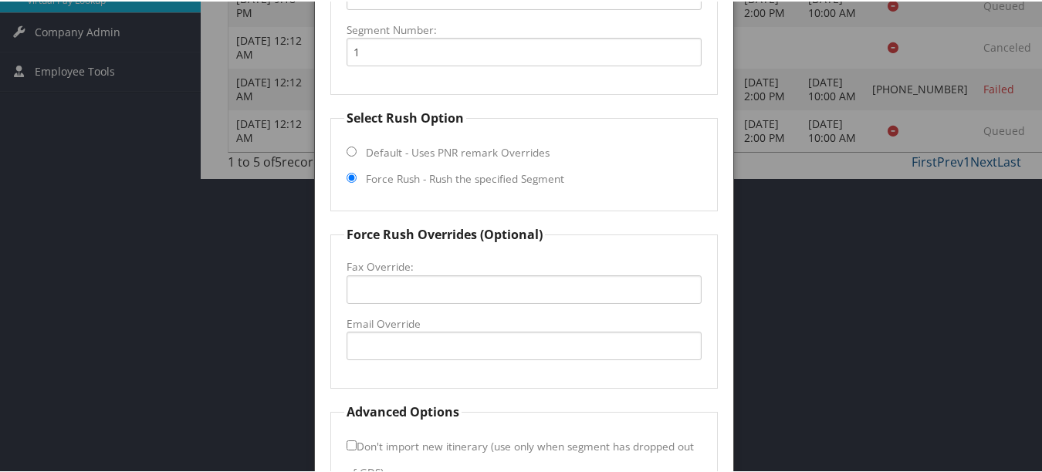
scroll to position [420, 0]
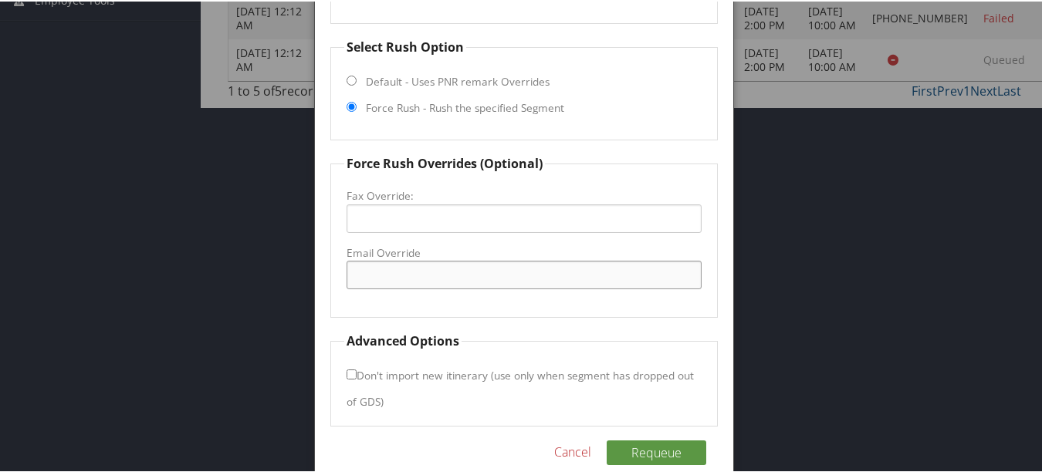
click at [418, 269] on input "Email Override" at bounding box center [524, 273] width 354 height 29
click at [424, 274] on input "Email Override" at bounding box center [524, 273] width 354 height 29
type input "home2beaufortsc@gmail.com"
click at [511, 312] on fieldset "Force Rush Overrides (Optional) Fax Override: Email Override home2beaufortsc@gm…" at bounding box center [523, 235] width 387 height 164
click at [652, 449] on button "Requeue" at bounding box center [657, 451] width 100 height 25
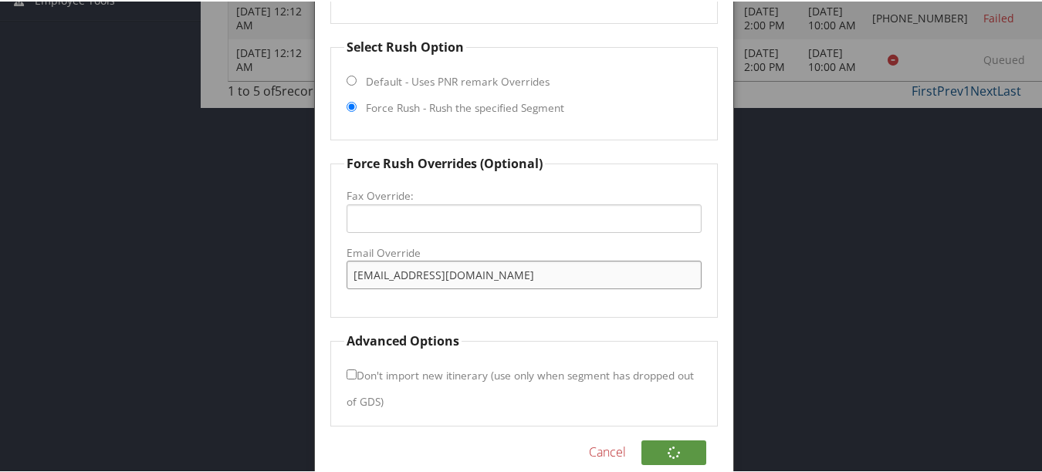
drag, startPoint x: 523, startPoint y: 277, endPoint x: 337, endPoint y: 268, distance: 186.2
click at [337, 268] on fieldset "Force Rush Overrides (Optional) Fax Override: Email Override home2beaufortsc@gm…" at bounding box center [523, 235] width 387 height 164
click at [542, 321] on form "Reservation Info Record Locator GSQLUC Segment Number: 1 Select Rush Option Def…" at bounding box center [523, 143] width 387 height 567
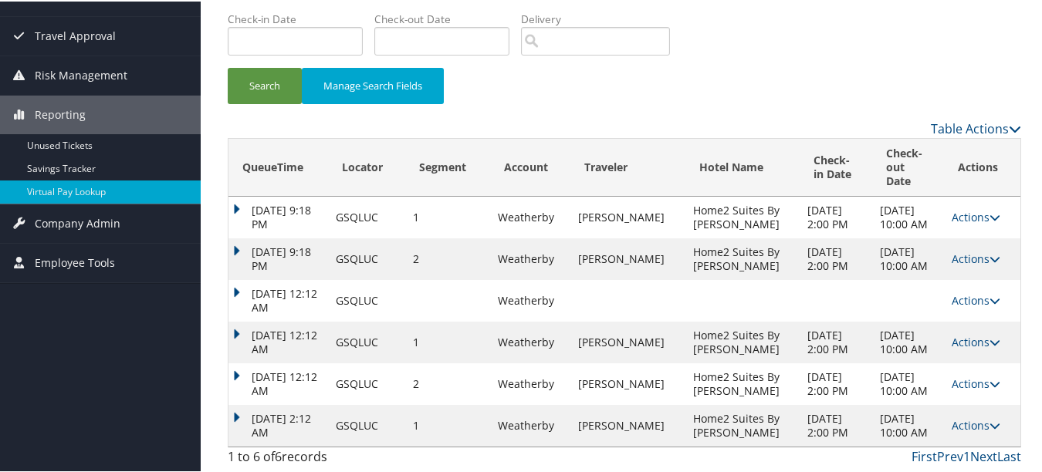
scroll to position [205, 0]
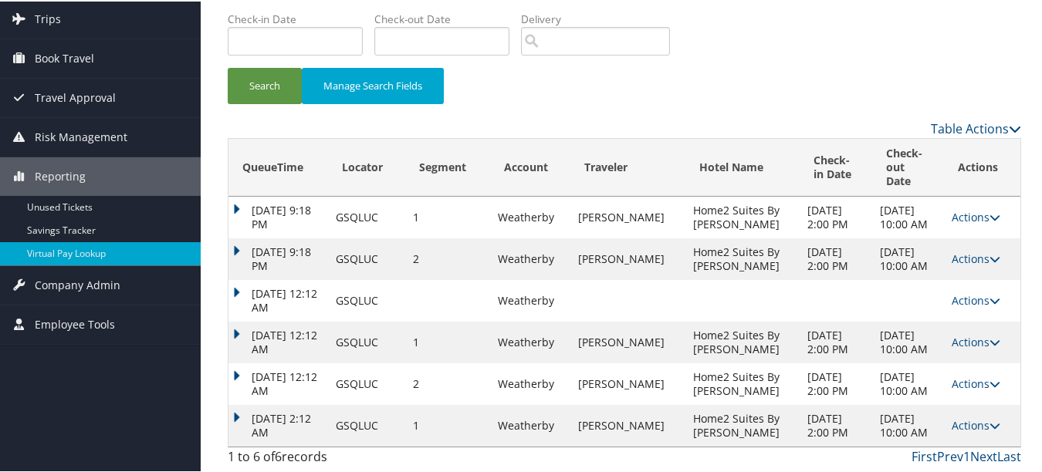
click at [800, 237] on td "Sep 29, 2025 2:00 PM" at bounding box center [836, 258] width 72 height 42
click at [571, 195] on td "Weatherby" at bounding box center [530, 216] width 81 height 42
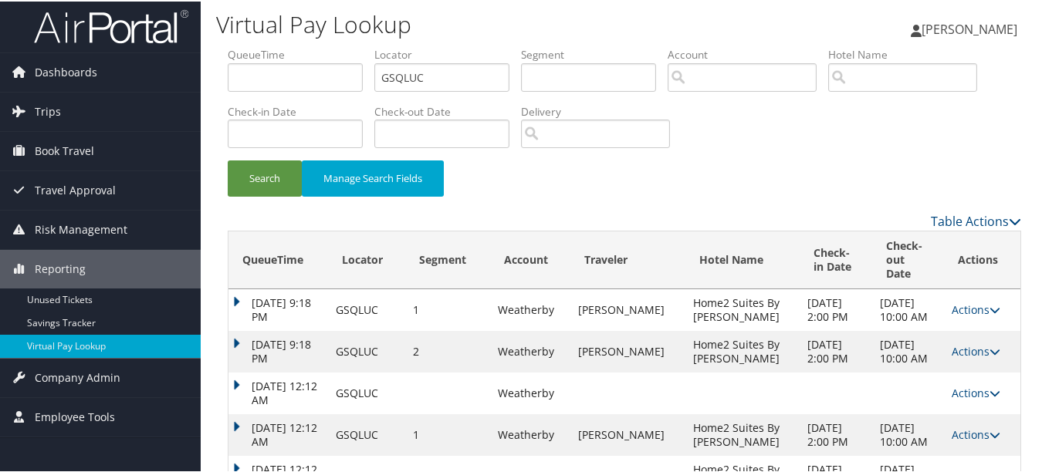
scroll to position [0, 0]
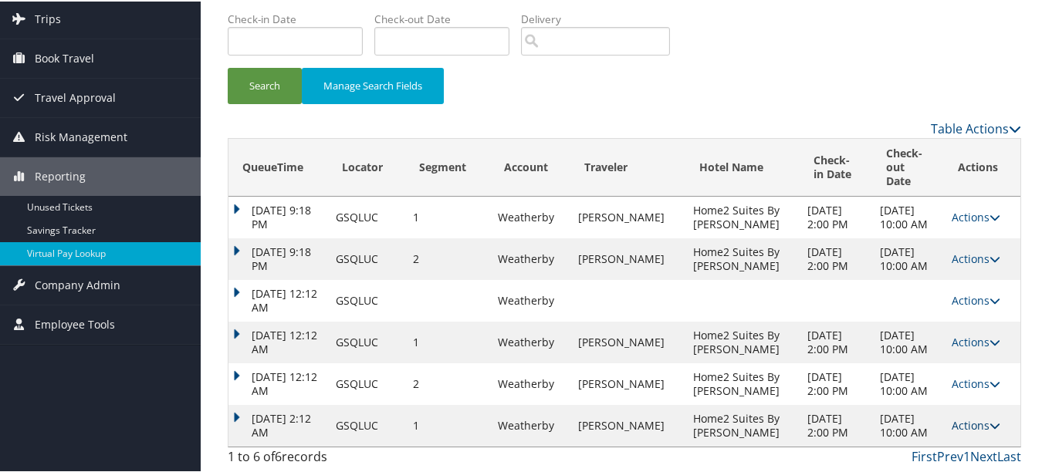
click at [957, 417] on link "Actions" at bounding box center [976, 424] width 49 height 15
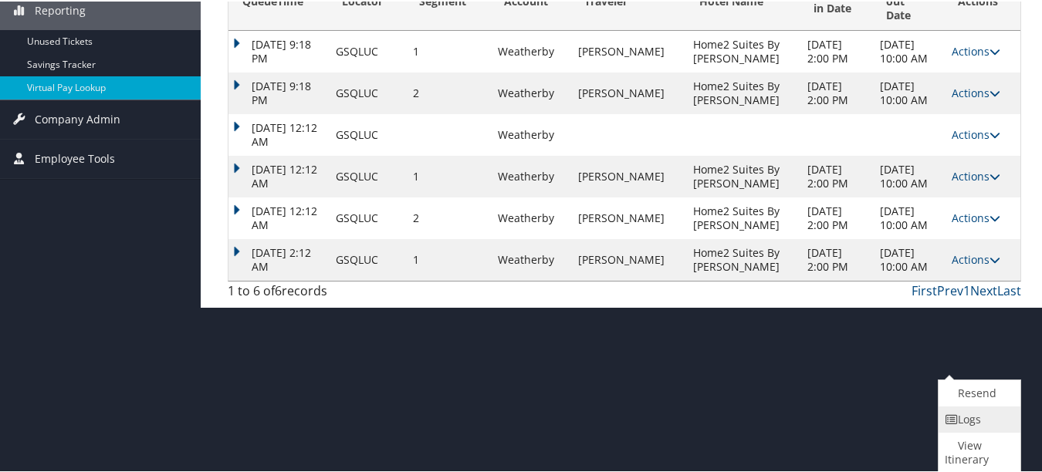
click at [956, 416] on icon at bounding box center [952, 418] width 14 height 11
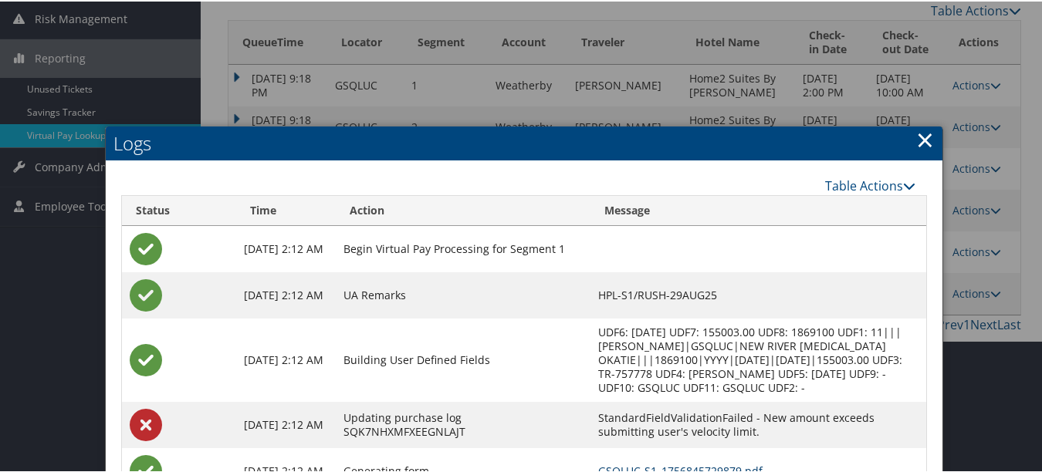
scroll to position [76, 0]
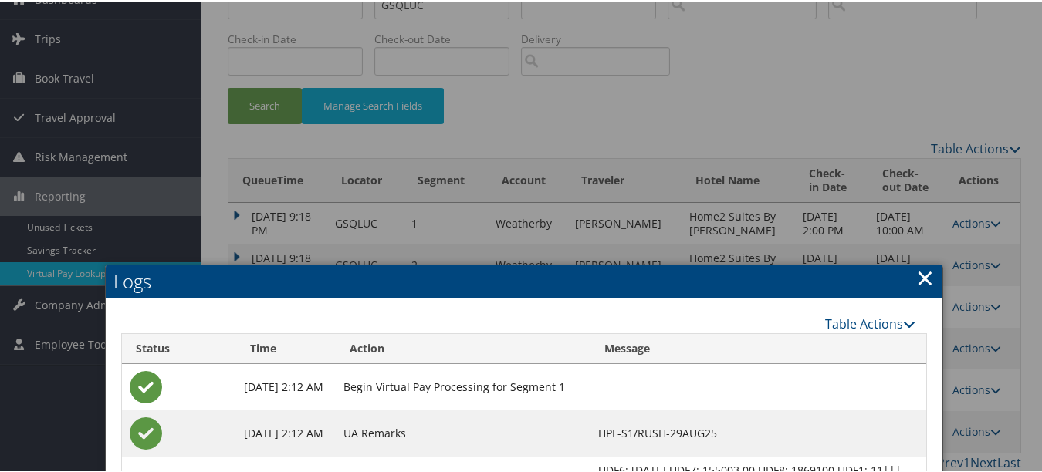
click at [917, 274] on link "×" at bounding box center [925, 276] width 18 height 31
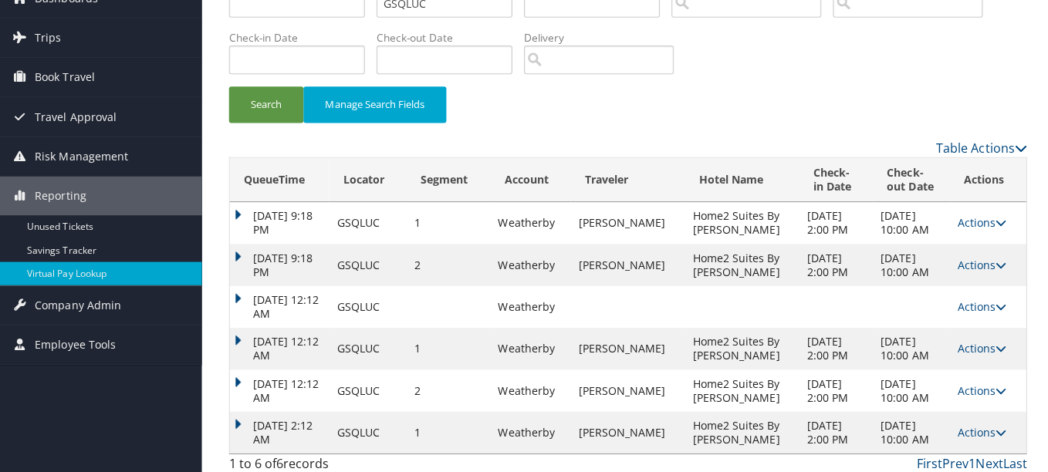
scroll to position [0, 0]
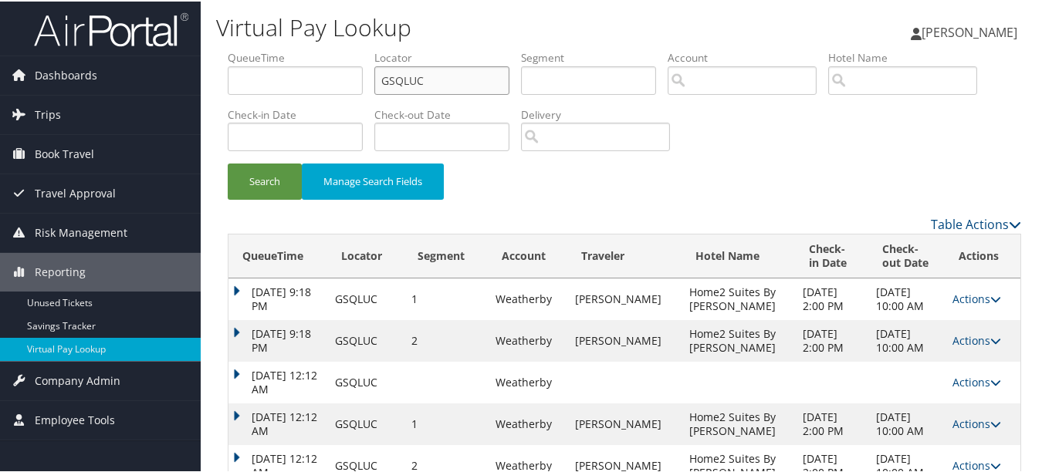
drag, startPoint x: 422, startPoint y: 80, endPoint x: 258, endPoint y: 70, distance: 164.7
click at [259, 49] on ul "QueueTime Locator GSQLUC Segment Account Traveler Hotel Name Check-in Date Chec…" at bounding box center [624, 49] width 793 height 0
paste input "GLOMDM"
click at [228, 162] on button "Search" at bounding box center [265, 180] width 74 height 36
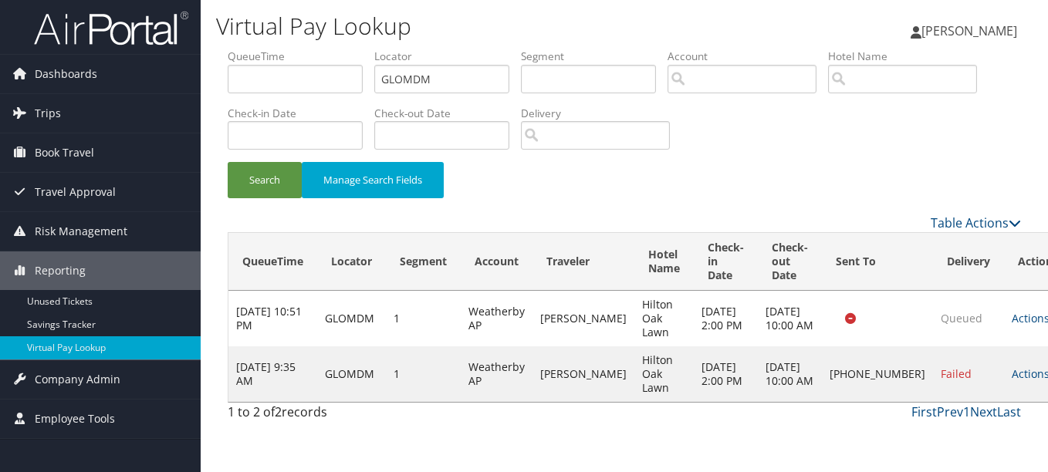
click at [1004, 373] on td "Actions Resend Logs Delivery Information View Itinerary" at bounding box center [1038, 375] width 68 height 56
click at [1012, 381] on link "Actions" at bounding box center [1036, 374] width 49 height 15
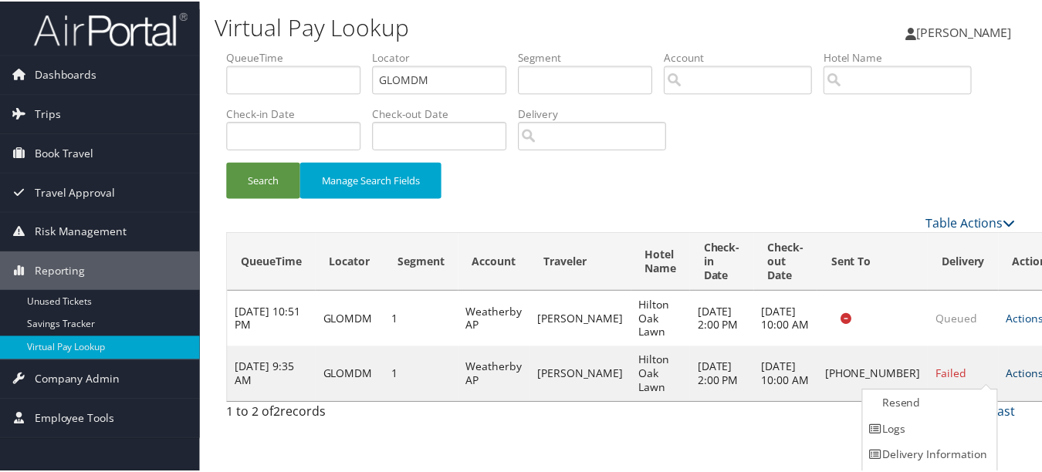
scroll to position [24, 0]
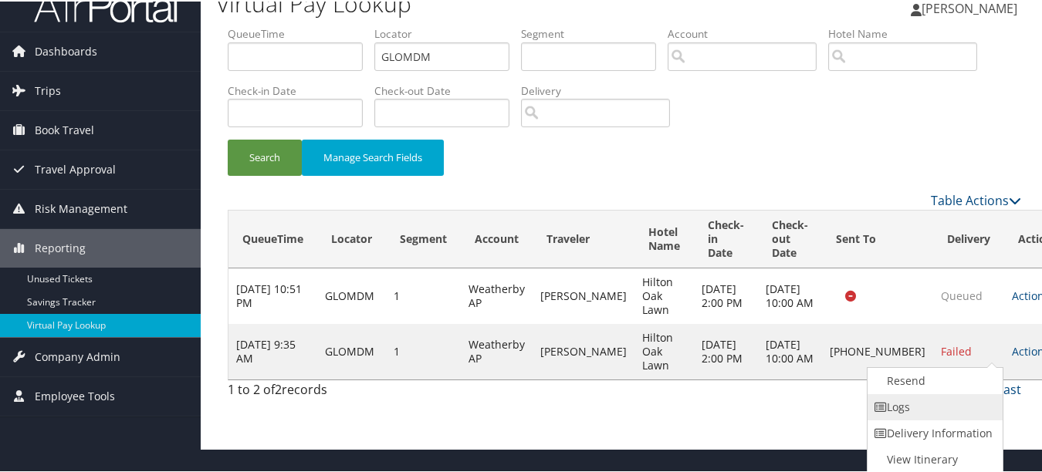
click at [966, 404] on link "Logs" at bounding box center [934, 406] width 132 height 26
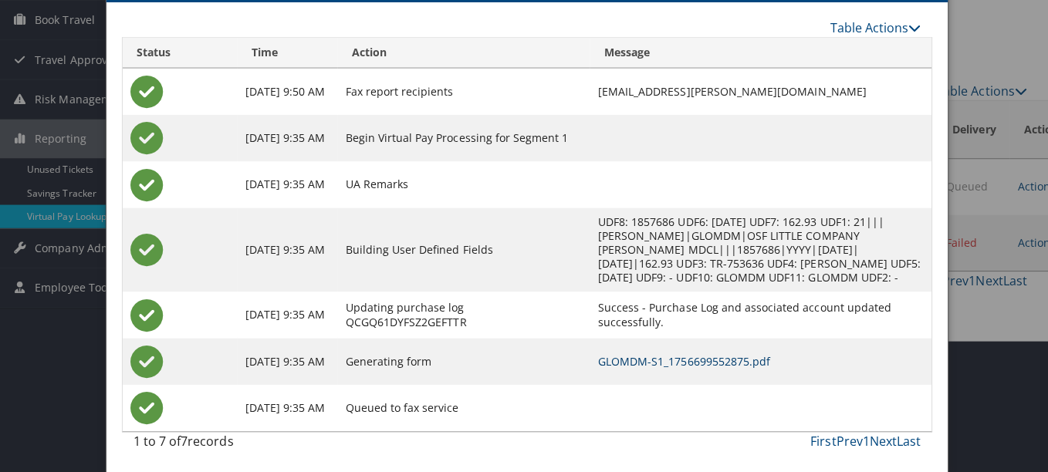
scroll to position [0, 0]
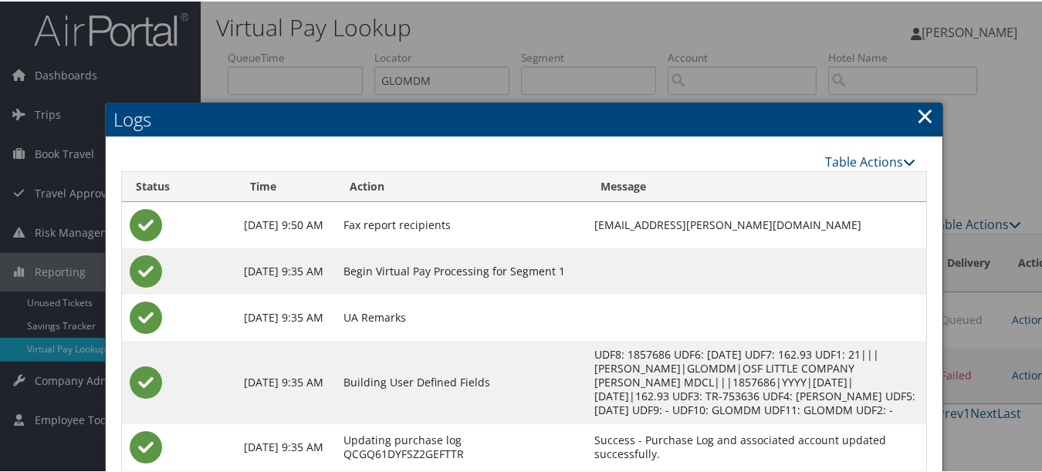
click at [931, 114] on h2 "Logs" at bounding box center [524, 118] width 837 height 34
click at [924, 114] on link "×" at bounding box center [925, 114] width 18 height 31
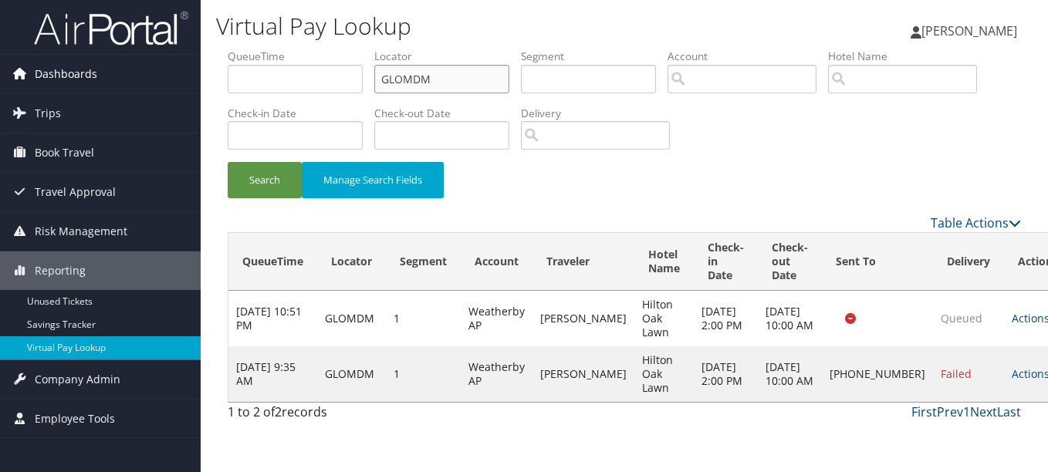
drag, startPoint x: 486, startPoint y: 83, endPoint x: 168, endPoint y: 80, distance: 318.0
click at [171, 80] on div "Dashboards AirPortal 360™ (Manager) My Travel Dashboard Trips Airtinerary® Look…" at bounding box center [524, 236] width 1048 height 472
paste input "DDPESO"
click at [228, 162] on button "Search" at bounding box center [265, 180] width 74 height 36
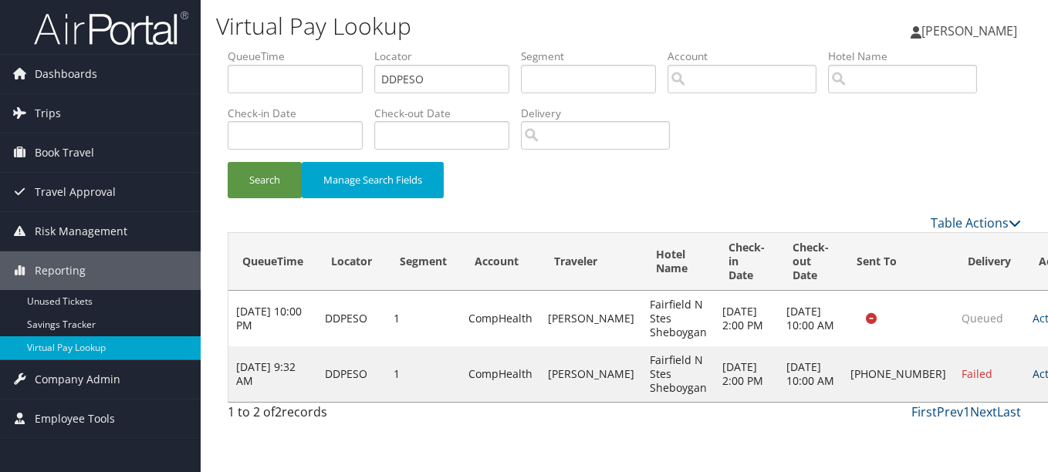
click at [1033, 381] on link "Actions" at bounding box center [1057, 374] width 49 height 15
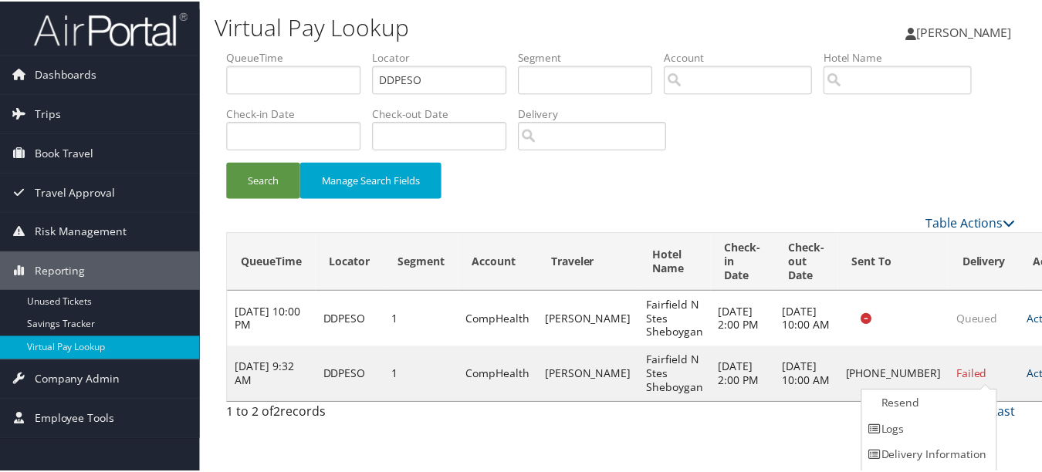
scroll to position [24, 0]
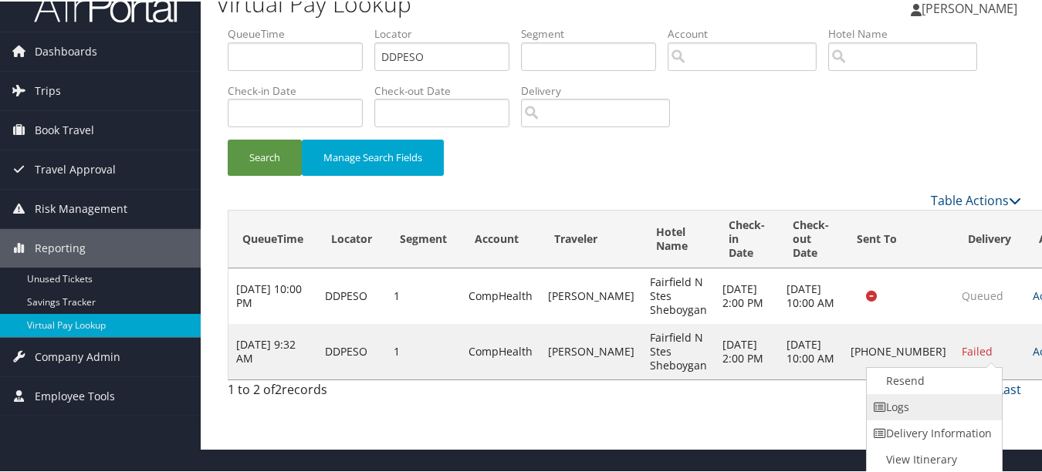
click at [942, 401] on link "Logs" at bounding box center [933, 406] width 132 height 26
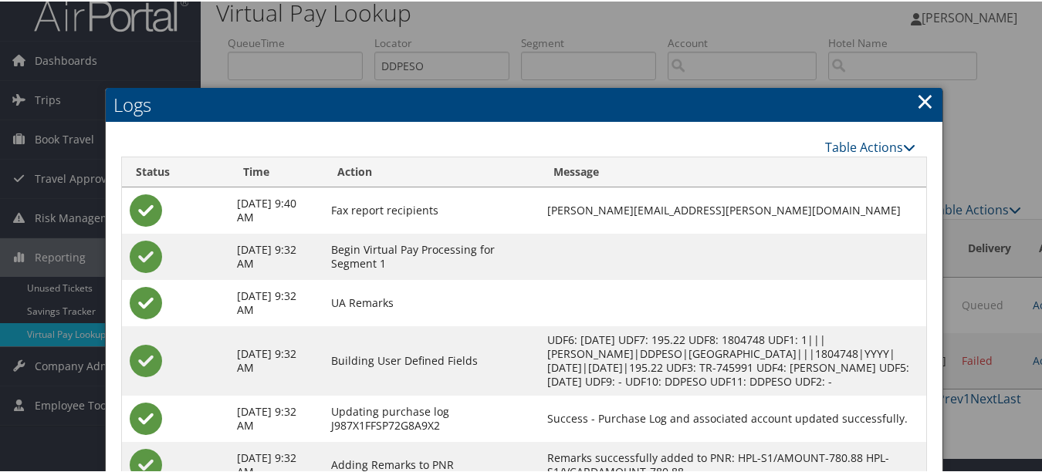
scroll to position [0, 0]
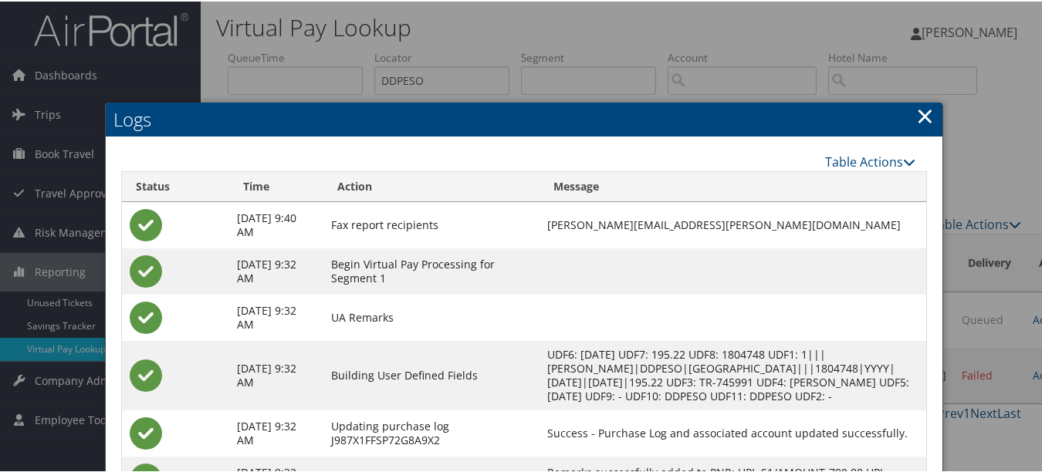
click at [925, 112] on link "×" at bounding box center [925, 114] width 18 height 31
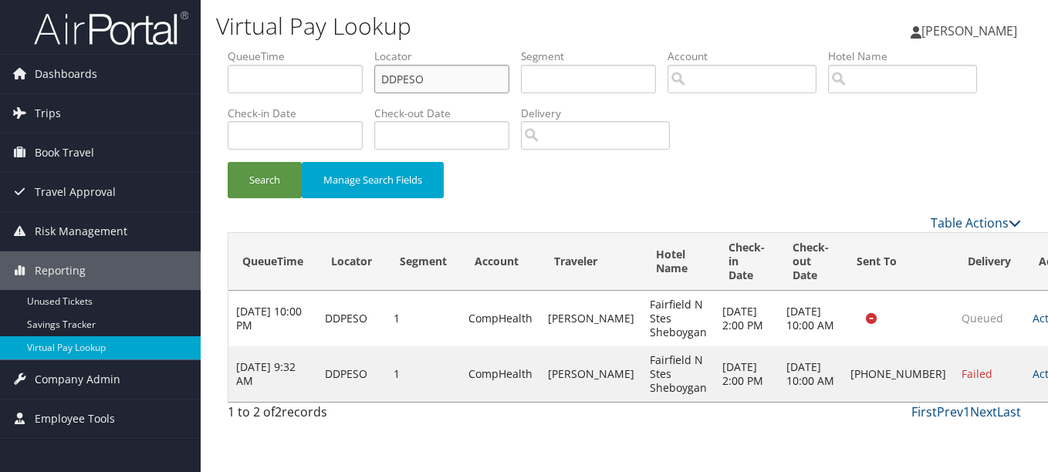
drag, startPoint x: 431, startPoint y: 77, endPoint x: 238, endPoint y: 76, distance: 192.2
click at [238, 49] on ul "QueueTime Locator DDPESO Segment Account Traveler Hotel Name Check-in Date Chec…" at bounding box center [624, 49] width 793 height 0
paste input "GZQAEL"
click at [228, 162] on button "Search" at bounding box center [265, 180] width 74 height 36
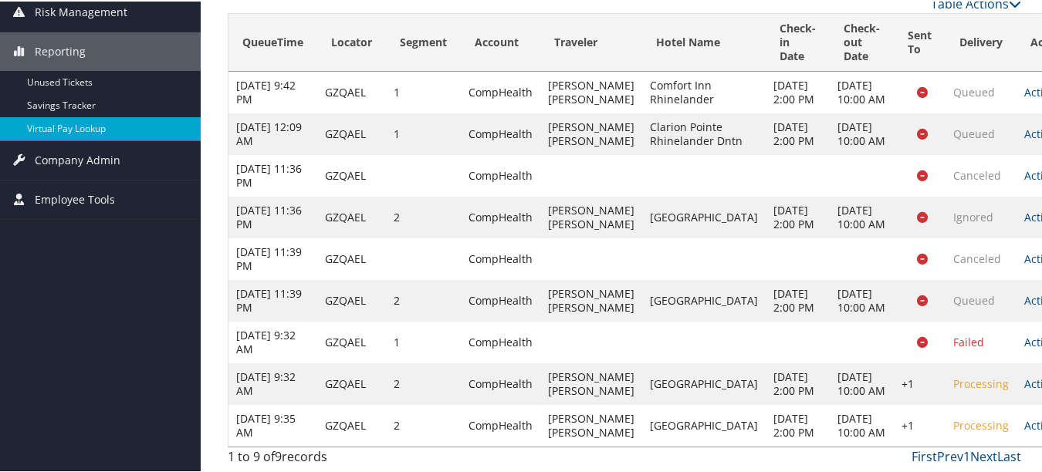
scroll to position [318, 0]
click at [1024, 375] on link "Actions" at bounding box center [1048, 382] width 49 height 15
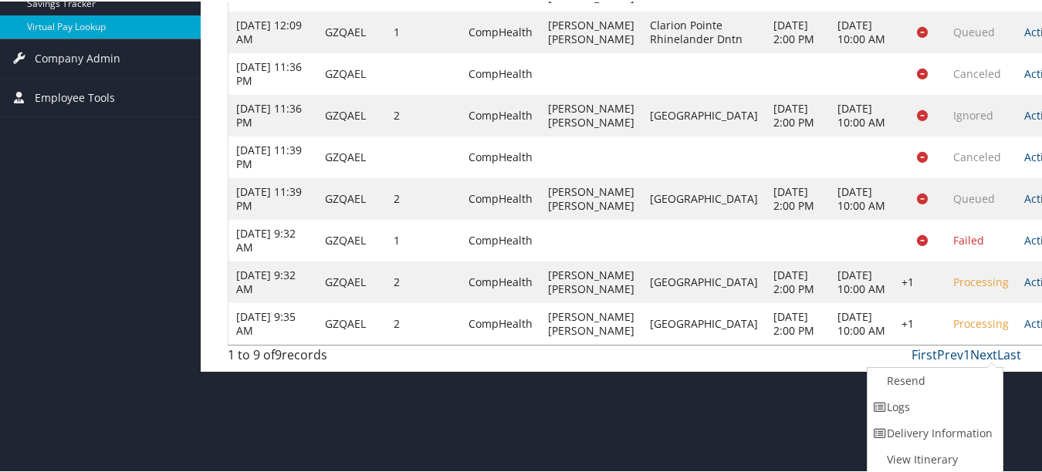
click at [923, 403] on link "Logs" at bounding box center [934, 406] width 132 height 26
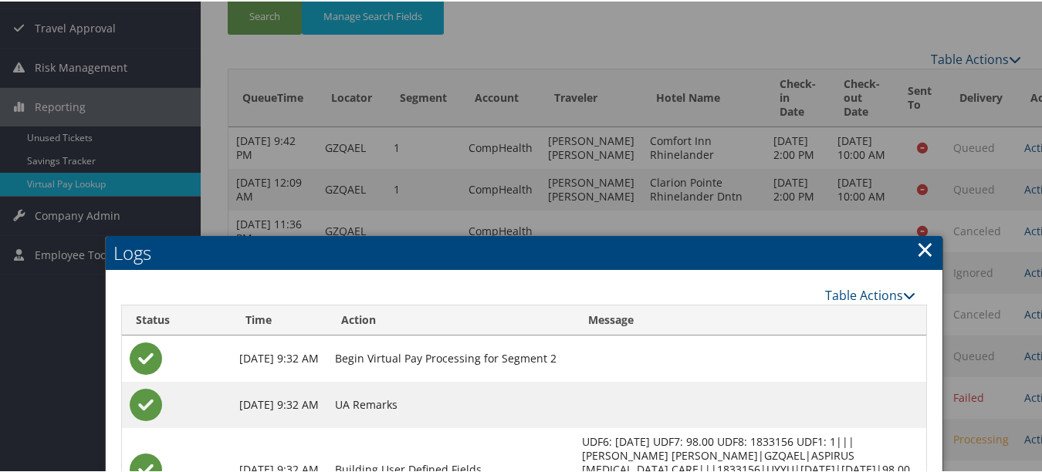
scroll to position [76, 0]
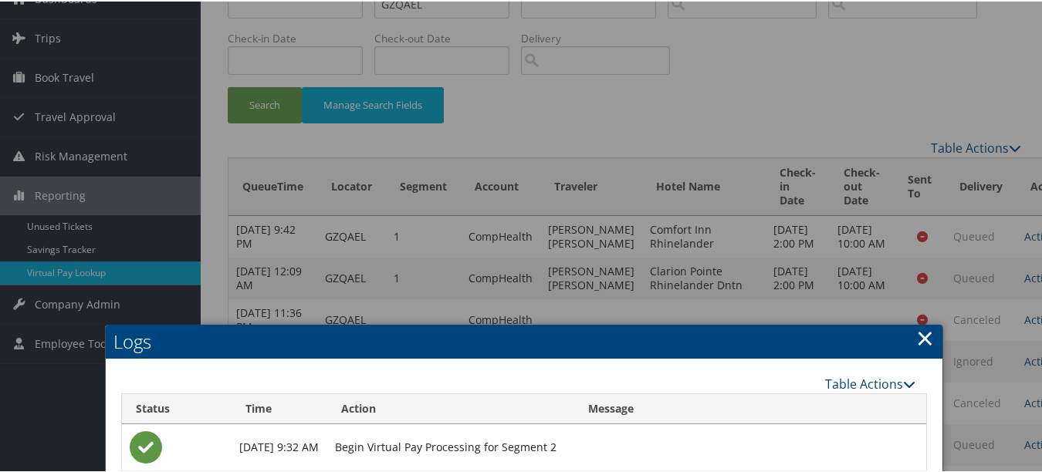
drag, startPoint x: 928, startPoint y: 337, endPoint x: 919, endPoint y: 336, distance: 8.6
click at [923, 337] on link "×" at bounding box center [925, 336] width 18 height 31
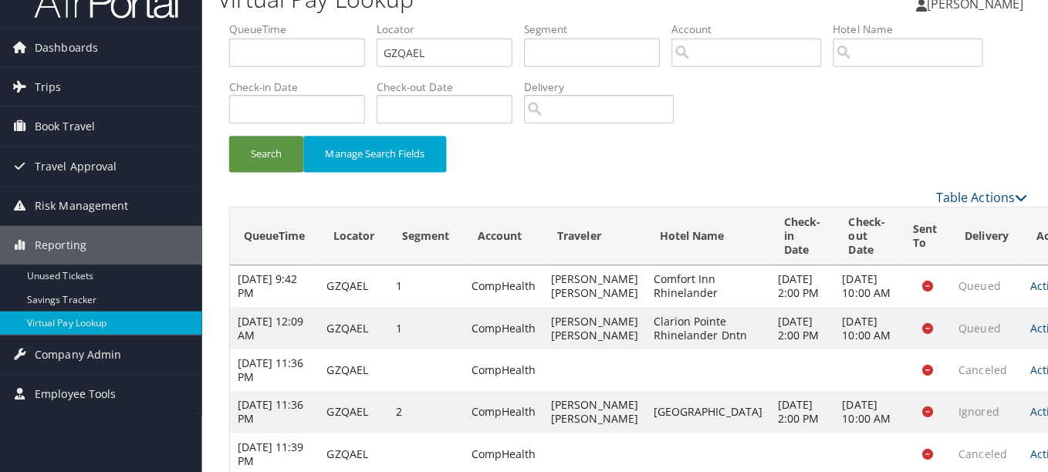
scroll to position [0, 0]
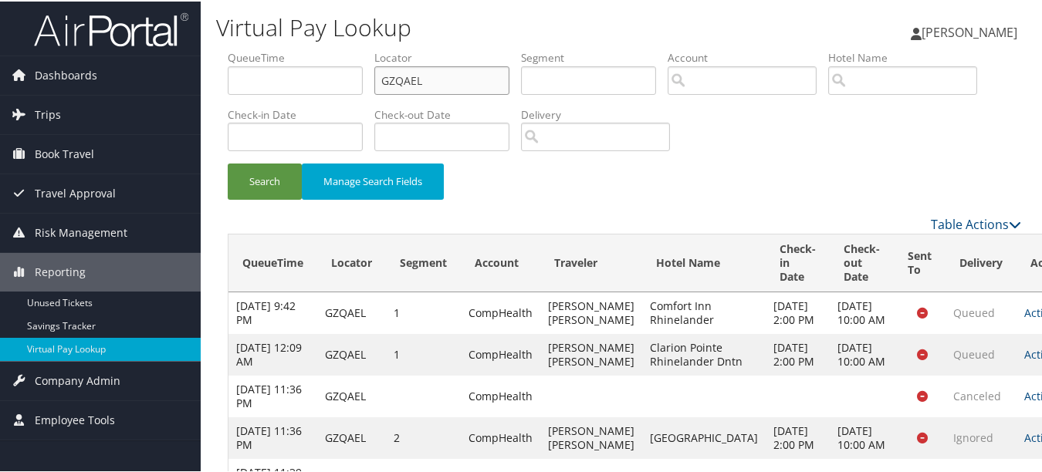
drag, startPoint x: 433, startPoint y: 76, endPoint x: 311, endPoint y: 71, distance: 122.1
click at [311, 49] on ul "QueueTime Locator GZQAEL Segment Account Traveler Hotel Name Check-in Date Chec…" at bounding box center [624, 49] width 793 height 0
paste input "DDPESO"
click at [228, 162] on button "Search" at bounding box center [265, 180] width 74 height 36
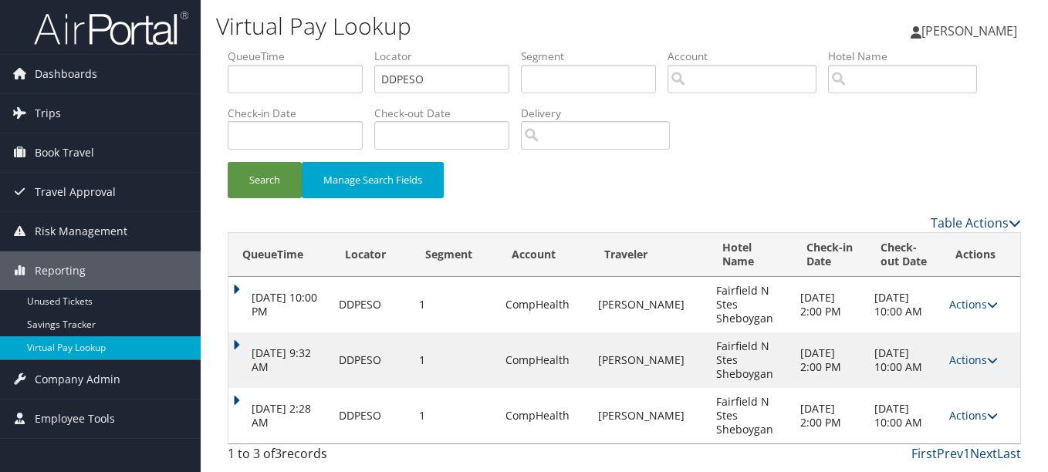
click at [964, 417] on link "Actions" at bounding box center [973, 415] width 49 height 15
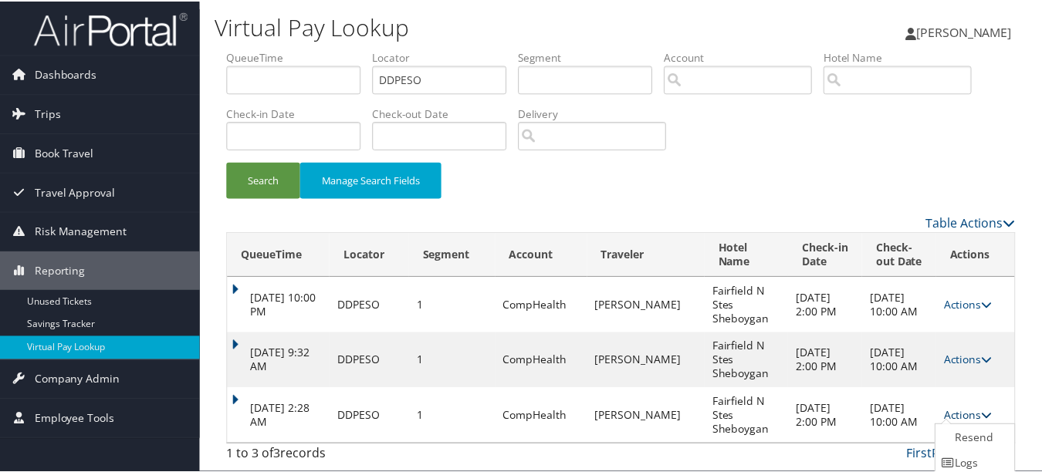
scroll to position [46, 0]
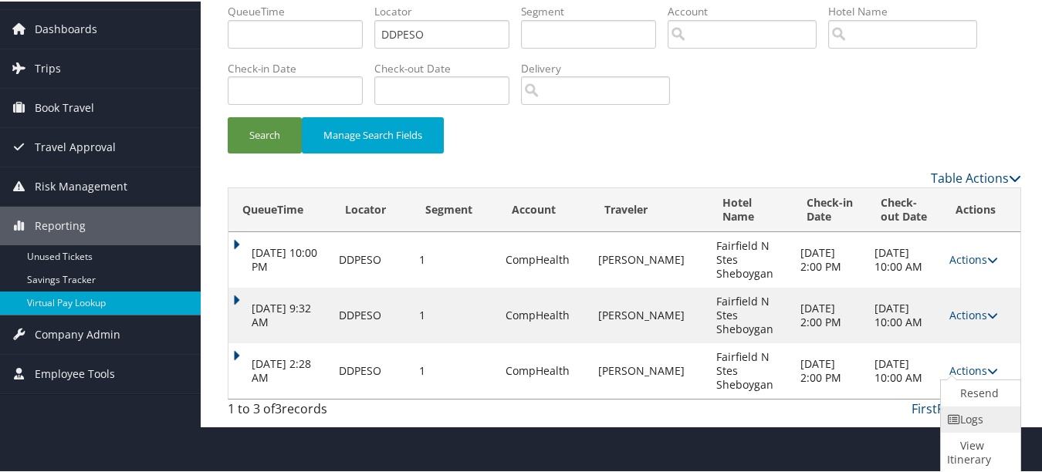
click at [965, 421] on link "Logs" at bounding box center [979, 418] width 76 height 26
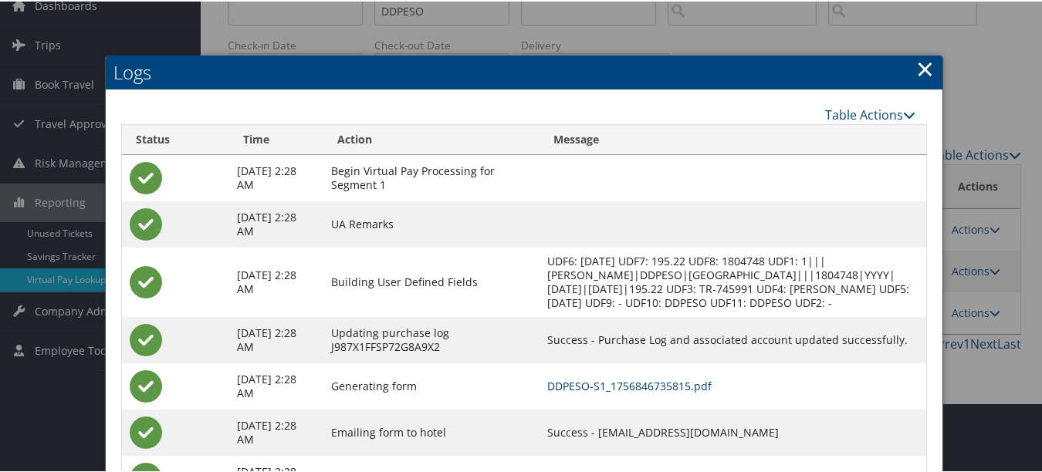
scroll to position [0, 0]
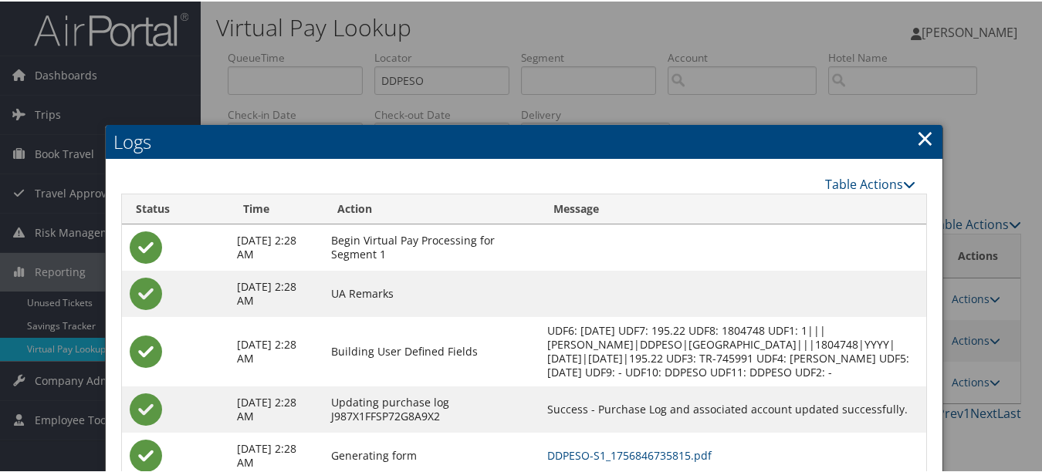
click at [916, 139] on link "×" at bounding box center [925, 136] width 18 height 31
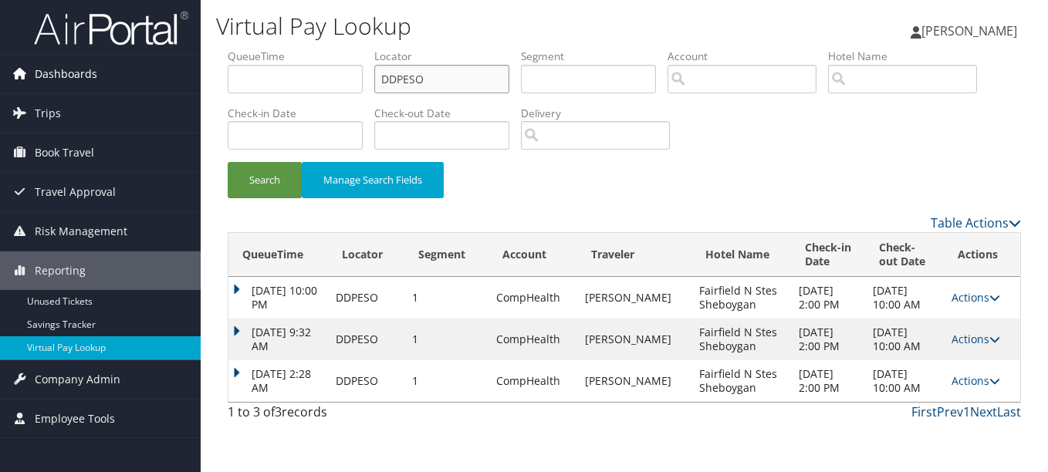
drag, startPoint x: 416, startPoint y: 85, endPoint x: 177, endPoint y: 75, distance: 239.5
click at [177, 75] on div "Dashboards AirPortal 360™ (Manager) My Travel Dashboard Trips Airtinerary® Look…" at bounding box center [524, 236] width 1048 height 472
paste input "ESAAHH"
click at [228, 162] on button "Search" at bounding box center [265, 180] width 74 height 36
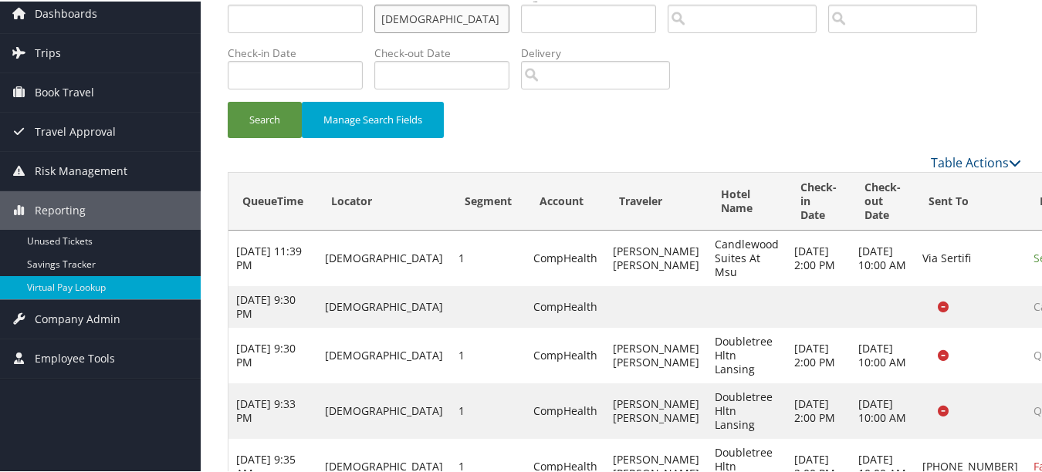
scroll to position [123, 0]
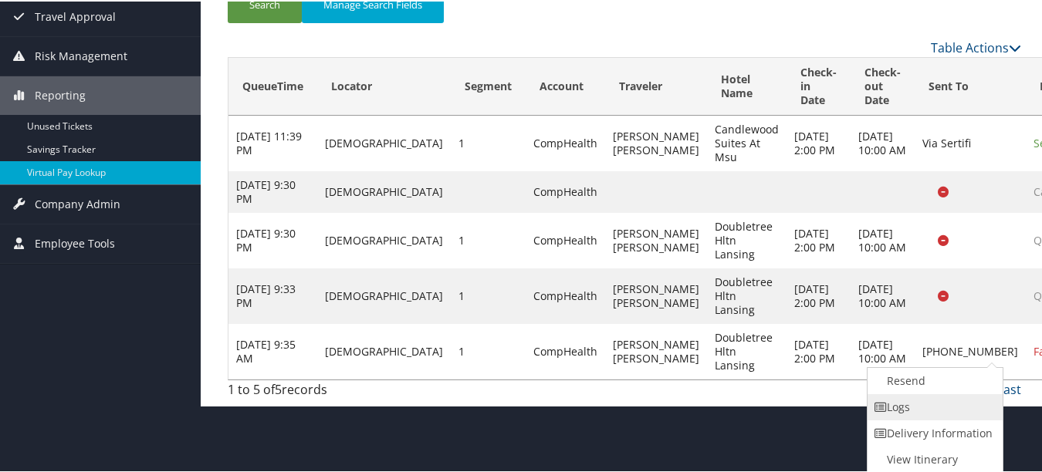
click at [952, 415] on link "Logs" at bounding box center [934, 406] width 132 height 26
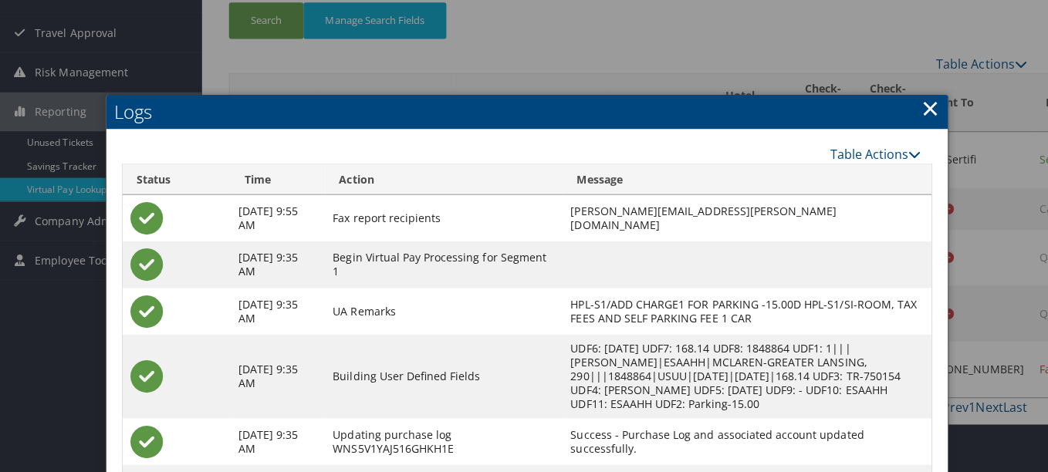
scroll to position [0, 0]
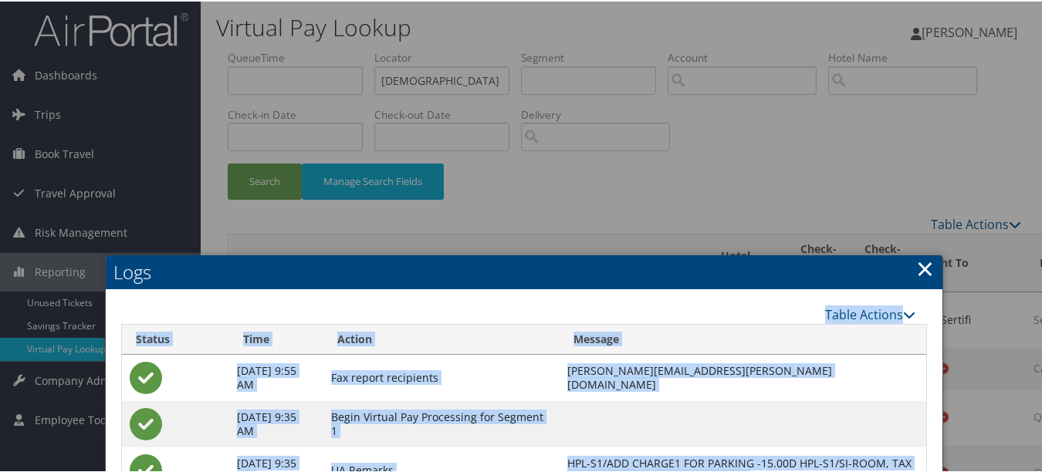
click at [916, 269] on link "×" at bounding box center [925, 267] width 18 height 31
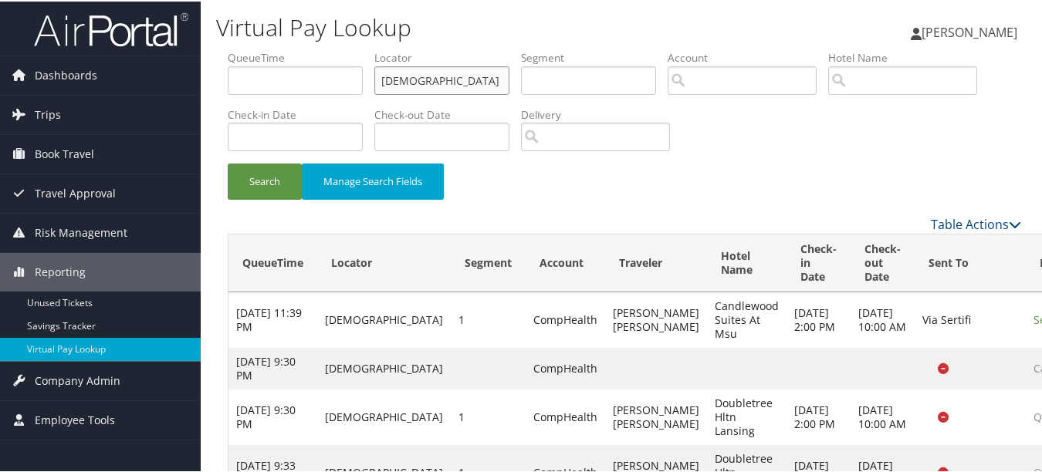
paste input "QKMJYZ"
drag, startPoint x: 456, startPoint y: 91, endPoint x: 259, endPoint y: 73, distance: 197.6
click at [259, 49] on ul "QueueTime Locator ESAAHH Segment Account Traveler Hotel Name Check-in Date Chec…" at bounding box center [624, 49] width 793 height 0
click at [228, 162] on button "Search" at bounding box center [265, 180] width 74 height 36
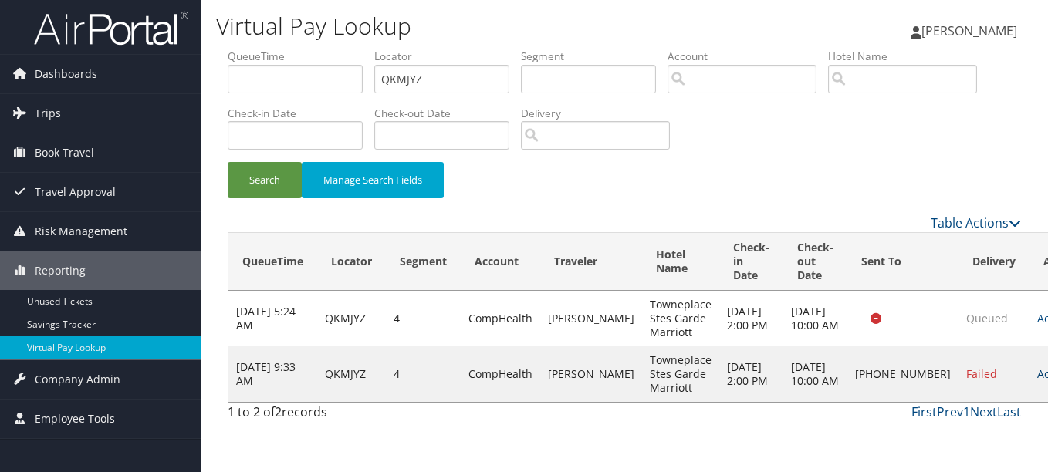
click at [1037, 378] on link "Actions" at bounding box center [1061, 374] width 49 height 15
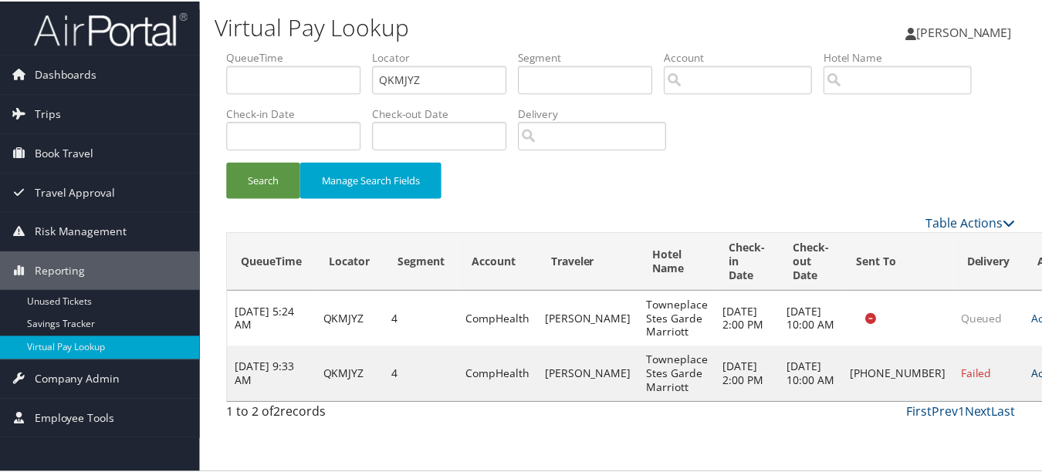
scroll to position [24, 0]
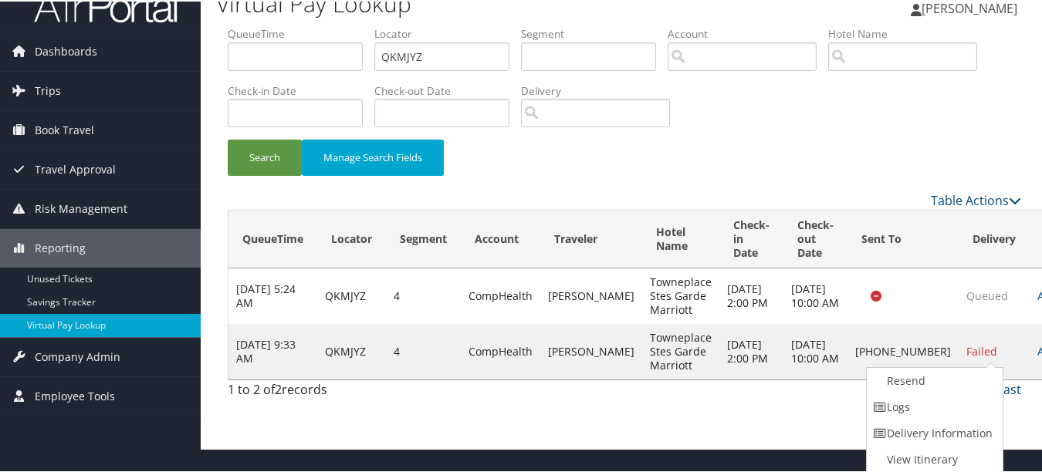
drag, startPoint x: 938, startPoint y: 400, endPoint x: 897, endPoint y: 400, distance: 40.9
click at [937, 400] on link "Logs" at bounding box center [933, 406] width 132 height 26
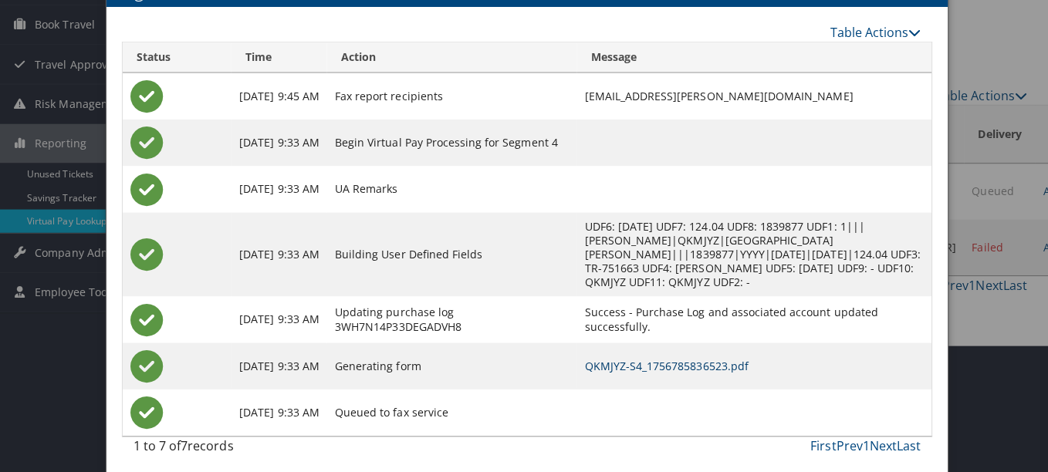
scroll to position [0, 0]
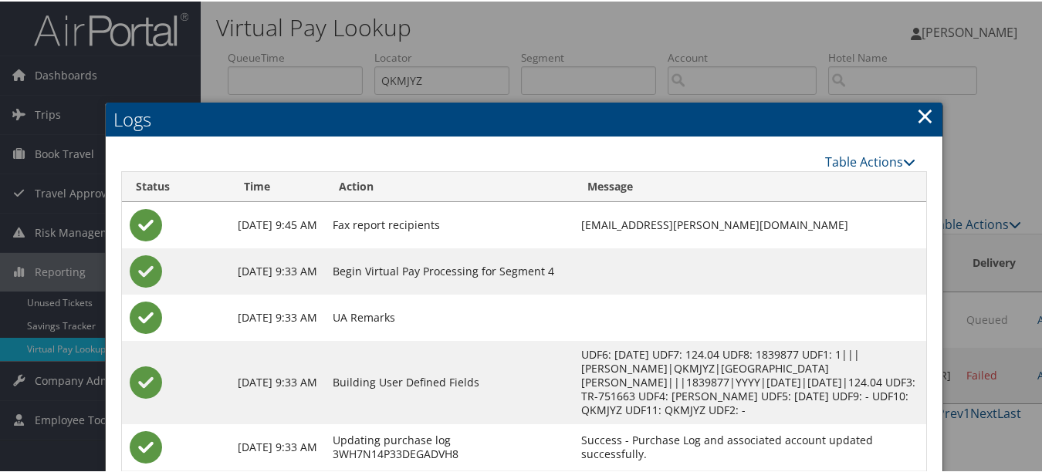
click at [929, 113] on h2 "Logs" at bounding box center [524, 118] width 837 height 34
drag, startPoint x: 926, startPoint y: 113, endPoint x: 905, endPoint y: 133, distance: 28.4
click at [925, 113] on link "×" at bounding box center [925, 114] width 18 height 31
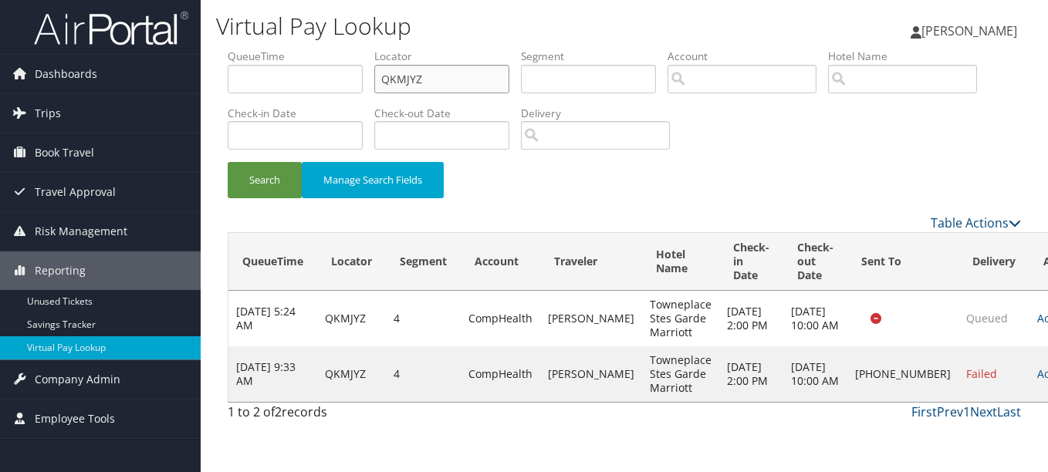
drag, startPoint x: 451, startPoint y: 77, endPoint x: 381, endPoint y: 76, distance: 70.2
click at [381, 76] on input "QKMJYZ" at bounding box center [441, 79] width 135 height 29
click at [228, 162] on button "Search" at bounding box center [265, 180] width 74 height 36
click at [1037, 381] on link "Actions" at bounding box center [1061, 374] width 49 height 15
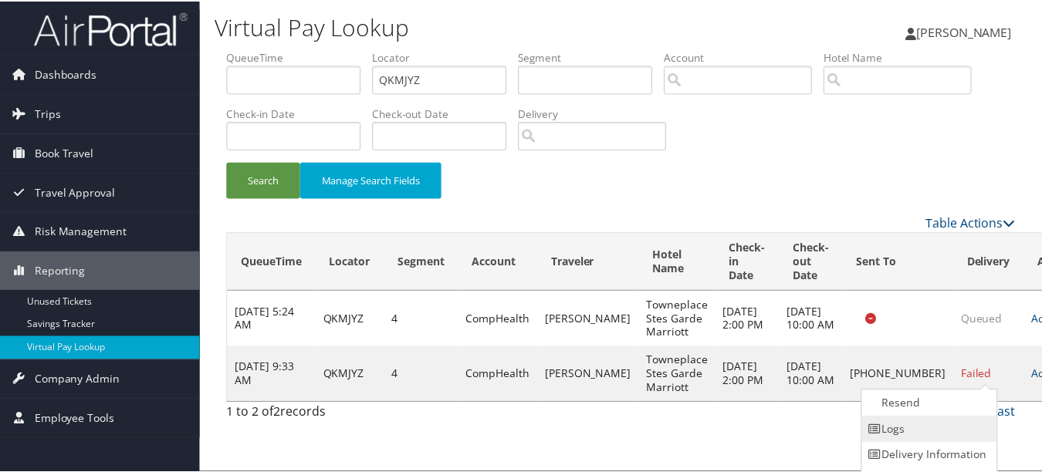
scroll to position [24, 0]
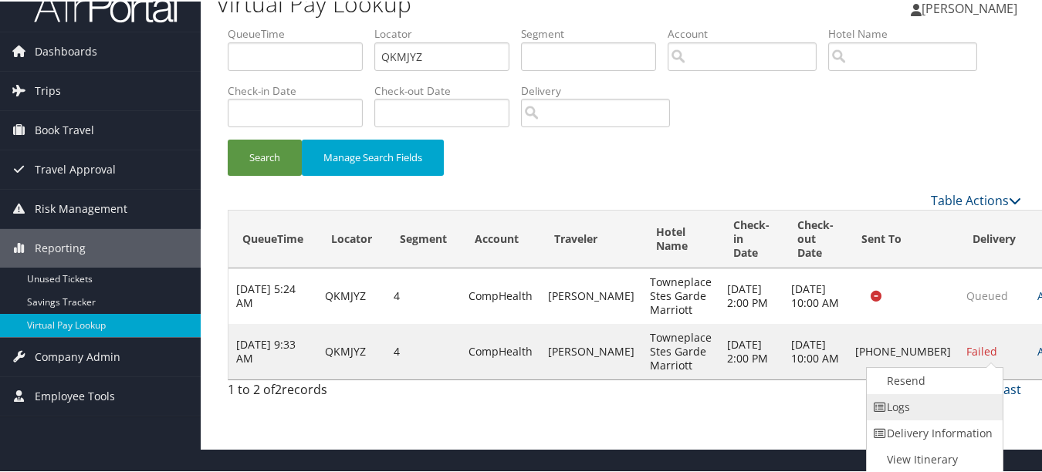
click at [957, 405] on link "Logs" at bounding box center [933, 406] width 132 height 26
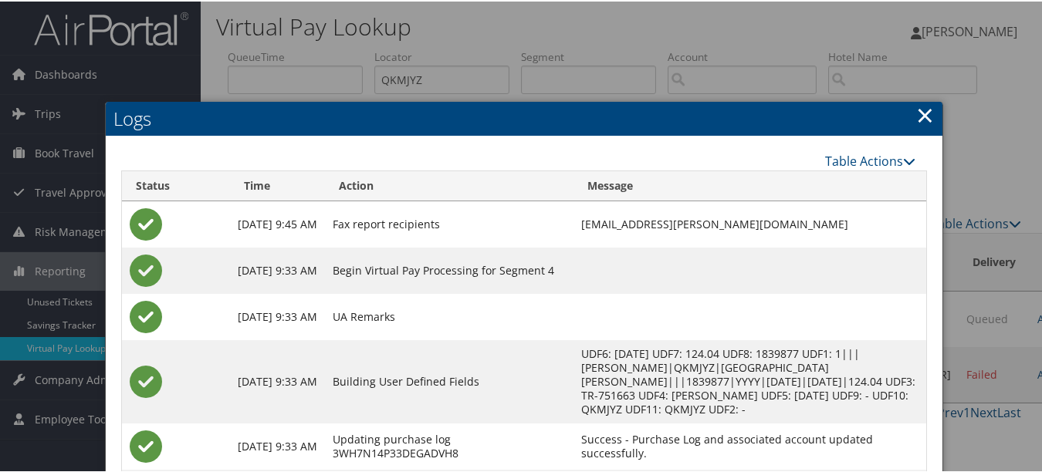
scroll to position [0, 0]
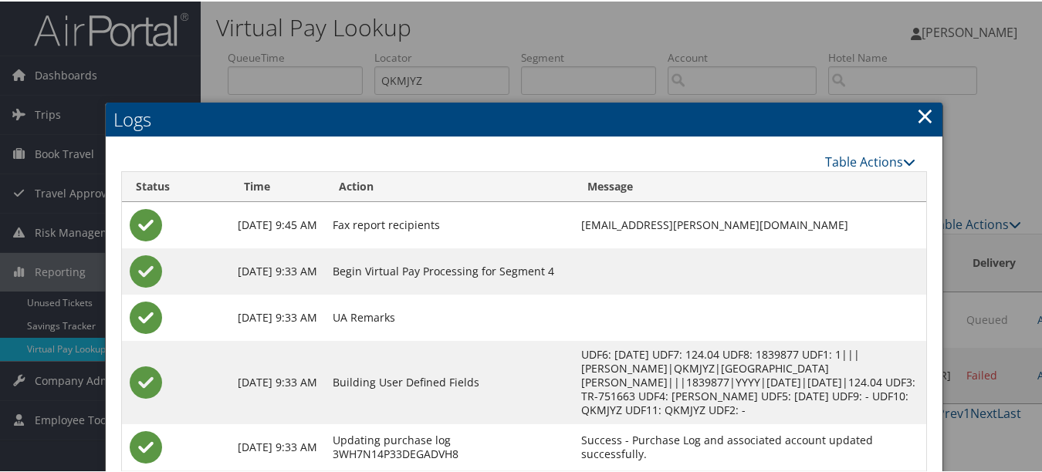
click at [920, 111] on link "×" at bounding box center [925, 114] width 18 height 31
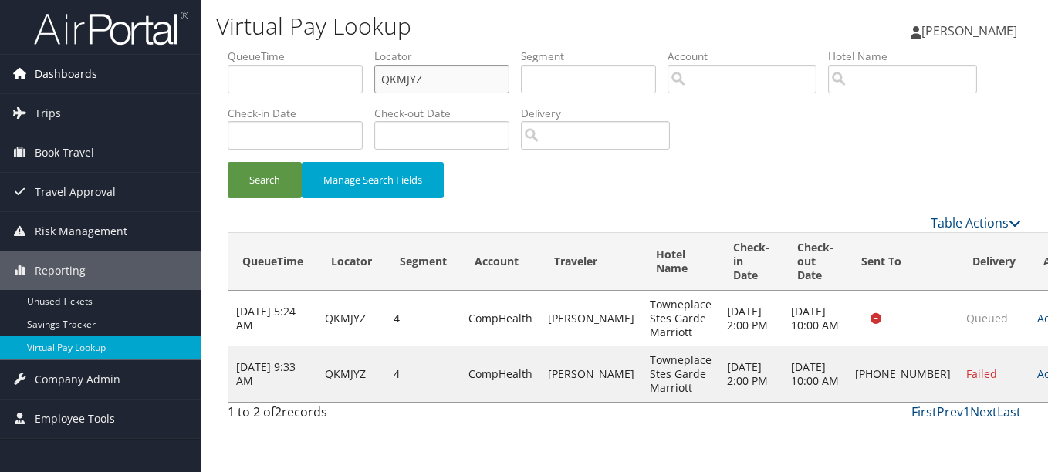
drag, startPoint x: 434, startPoint y: 80, endPoint x: 163, endPoint y: 79, distance: 270.9
click at [167, 79] on div "Dashboards AirPortal 360™ (Manager) My Travel Dashboard Trips Airtinerary® Look…" at bounding box center [524, 236] width 1048 height 472
paste input "EGPRPW"
type input "EGPRPW"
click at [228, 162] on button "Search" at bounding box center [265, 180] width 74 height 36
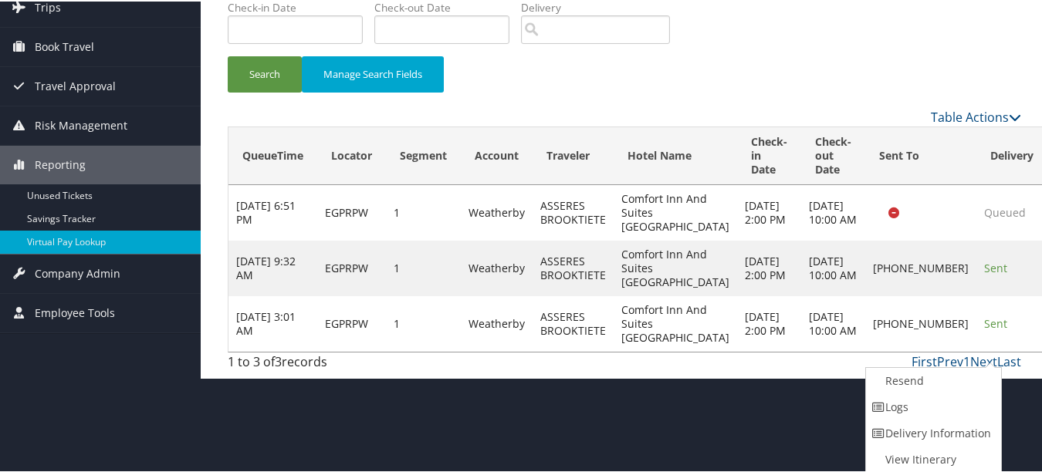
click at [865, 295] on td "+1 (919) 692-1072" at bounding box center [920, 267] width 111 height 56
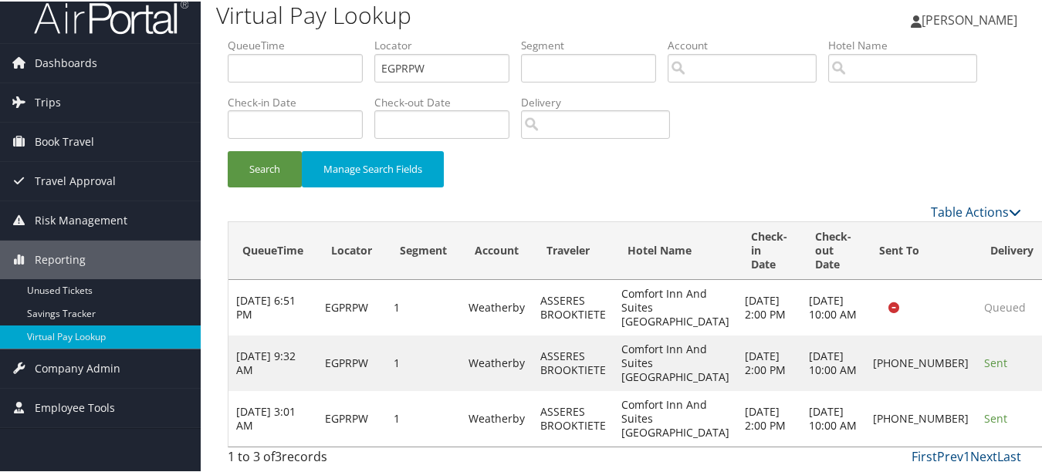
scroll to position [54, 0]
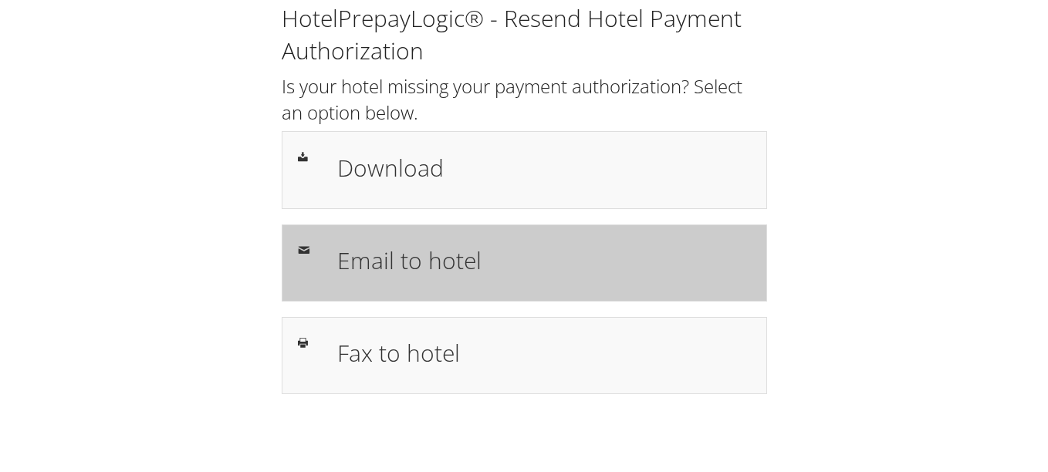
click at [506, 285] on div "Email to hotel" at bounding box center [544, 263] width 437 height 45
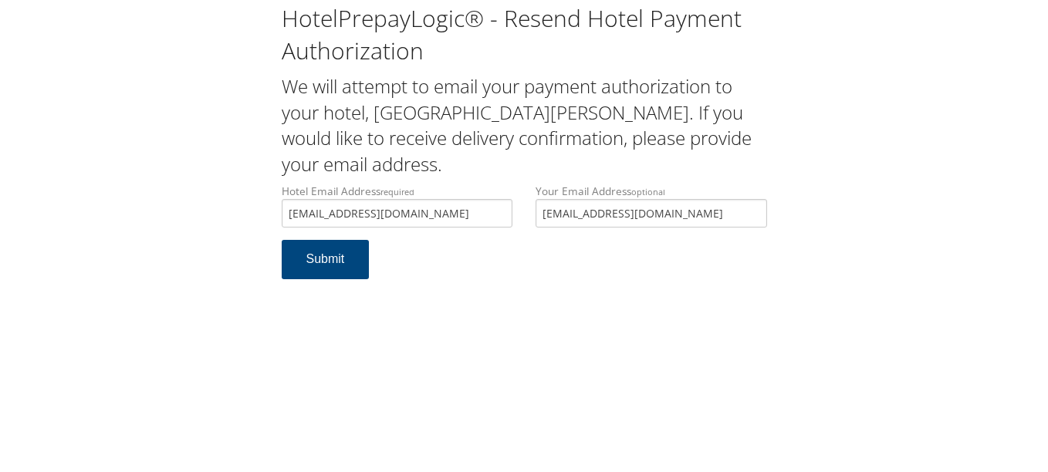
type input "towneplacesuitesboone@gmail.com"
drag, startPoint x: 712, startPoint y: 225, endPoint x: 445, endPoint y: 225, distance: 267.1
click at [445, 225] on div "Hotel Email Address required towneplacesuitesboone@gmail.com Hotel email addres…" at bounding box center [524, 212] width 509 height 56
click at [453, 308] on div "HotelPrepayLogic® - Resend Hotel Payment Authorization We will attempt to email…" at bounding box center [524, 236] width 1048 height 472
click at [289, 264] on button "Submit" at bounding box center [326, 259] width 88 height 39
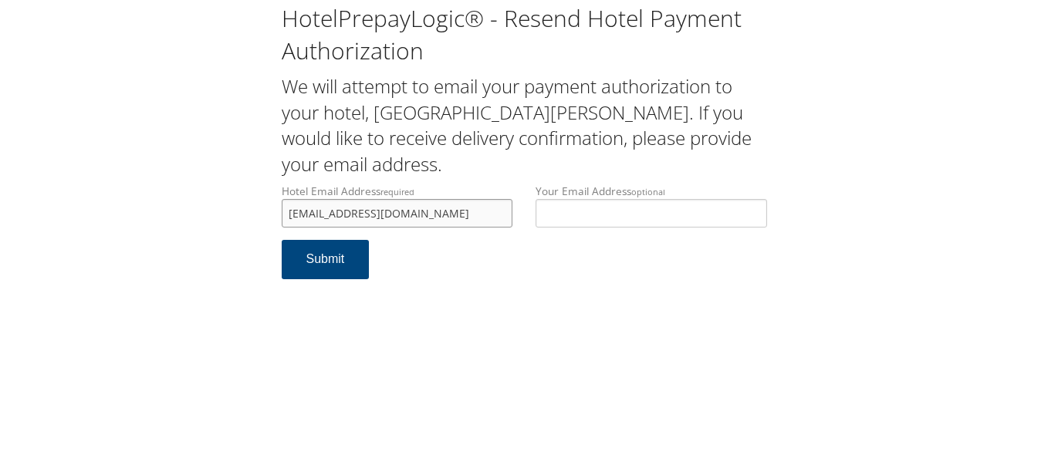
drag, startPoint x: 493, startPoint y: 208, endPoint x: 214, endPoint y: 208, distance: 279.4
click at [214, 208] on div "HotelPrepayLogic® - Resend Hotel Payment Authorization We will attempt to email…" at bounding box center [523, 147] width 1017 height 295
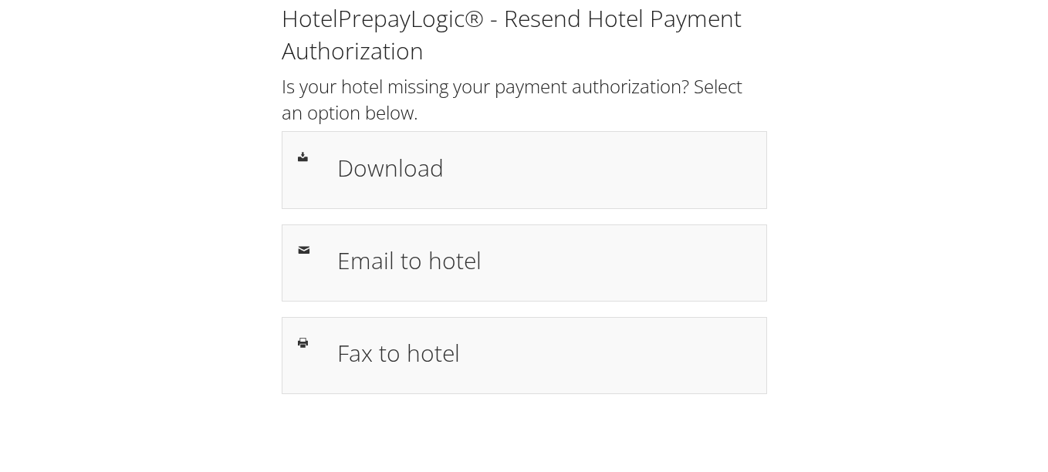
click at [866, 250] on div "HotelPrepayLogic® - Resend Hotel Payment Authorization Is your hotel missing yo…" at bounding box center [523, 205] width 1017 height 410
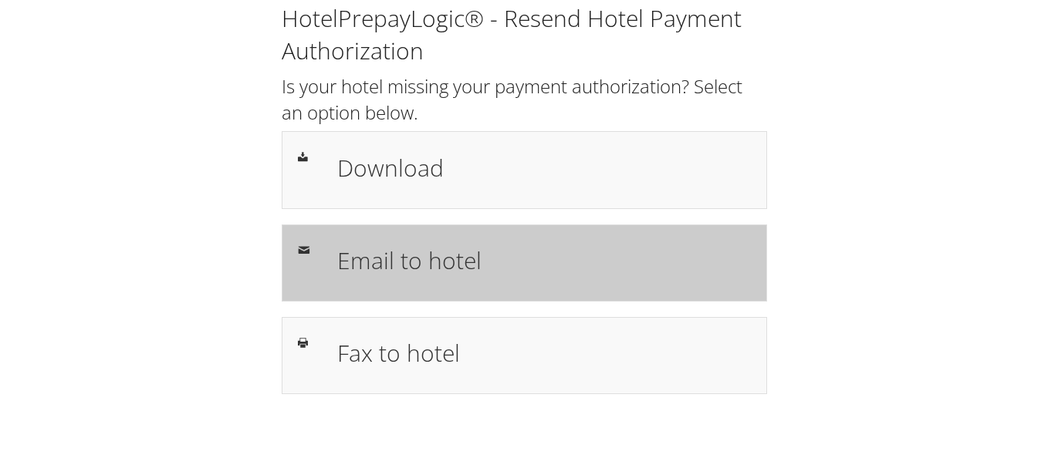
click at [491, 284] on div "Email to hotel" at bounding box center [544, 263] width 437 height 45
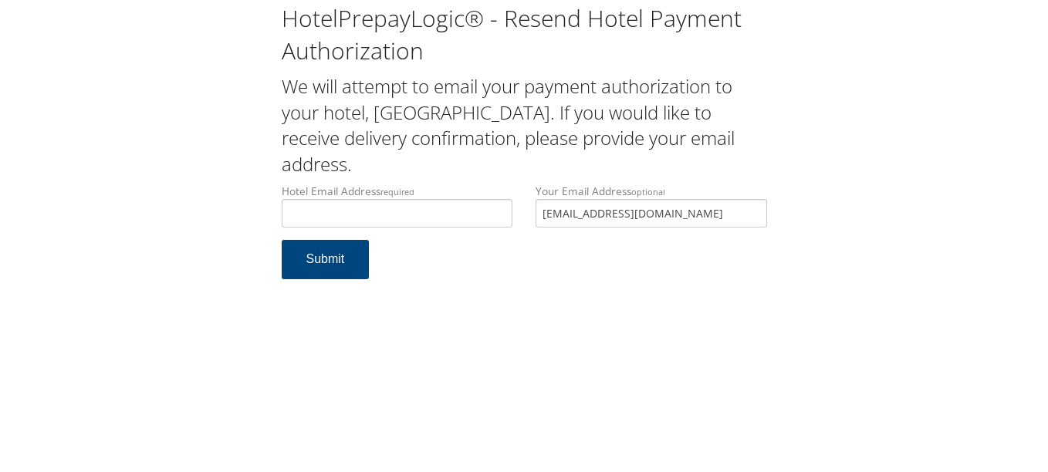
click at [517, 215] on div "Hotel Email Address required Hotel email address is required Your Email Address…" at bounding box center [524, 212] width 509 height 56
click at [442, 212] on input "Hotel Email Address required" at bounding box center [398, 213] width 232 height 29
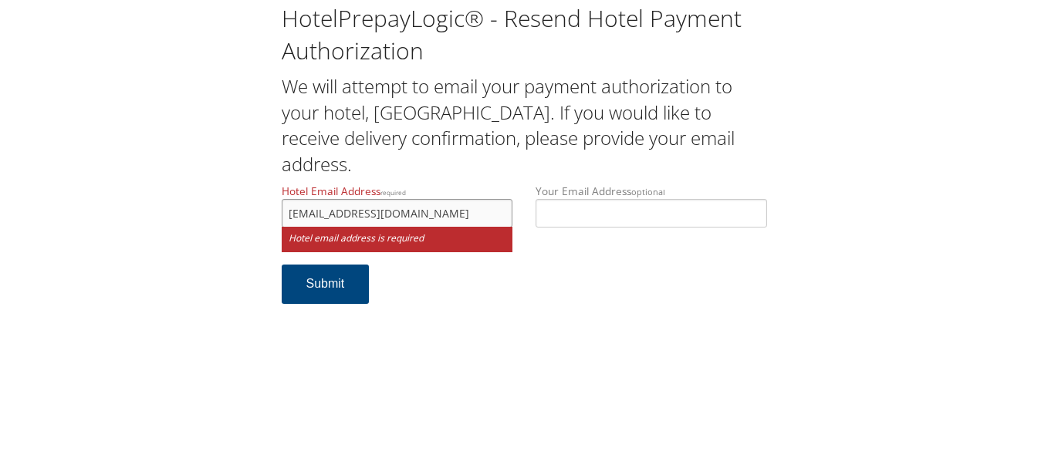
type input "[EMAIL_ADDRESS][DOMAIN_NAME]"
click at [419, 272] on form "Hotel Email Address required fairfieldsheboygan@wiscohotels.com Hotel email add…" at bounding box center [524, 252] width 485 height 136
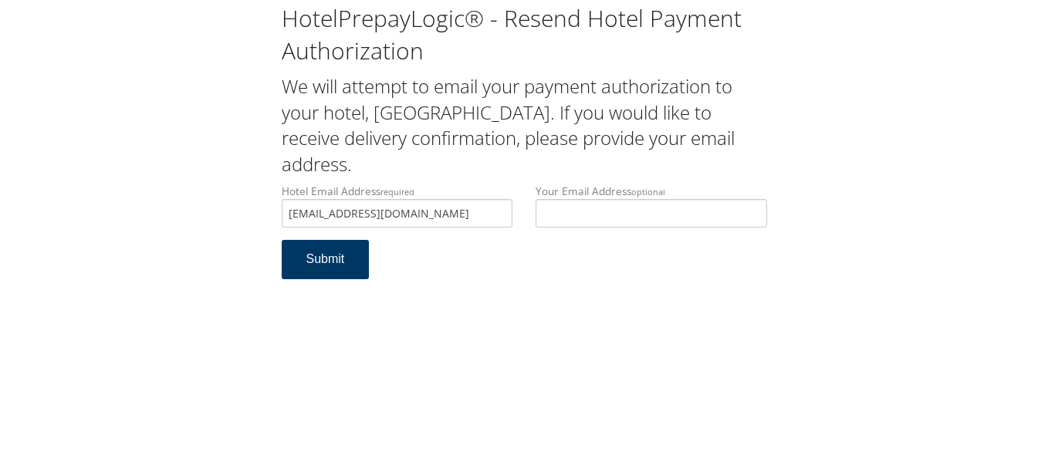
click at [347, 263] on button "Submit" at bounding box center [326, 259] width 88 height 39
drag, startPoint x: 480, startPoint y: 207, endPoint x: 275, endPoint y: 208, distance: 205.3
click at [276, 208] on div "Hotel Email Address required [EMAIL_ADDRESS][DOMAIN_NAME] Hotel email address i…" at bounding box center [397, 212] width 255 height 56
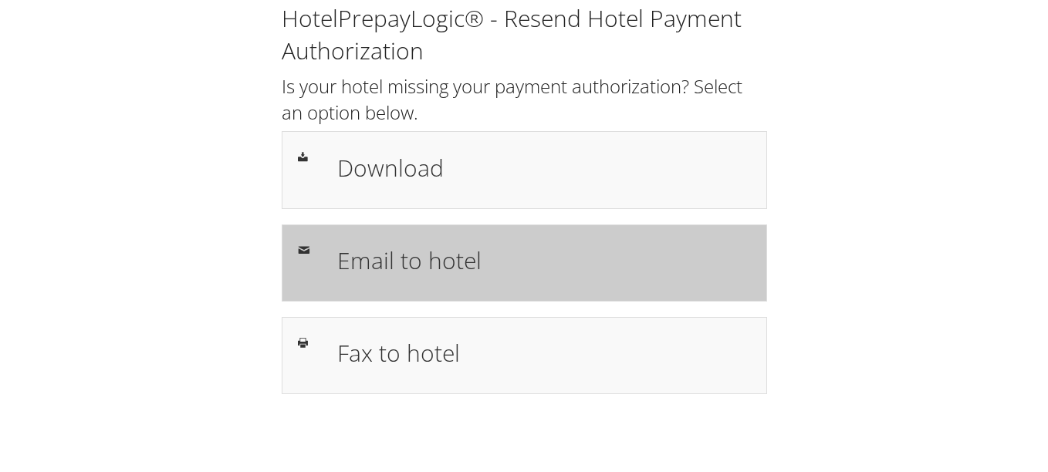
click at [421, 269] on h1 "Email to hotel" at bounding box center [544, 260] width 414 height 35
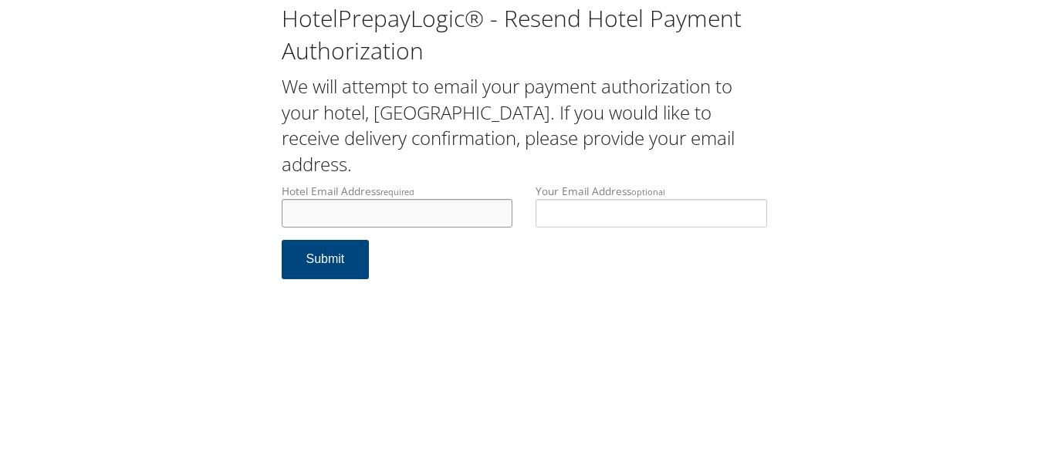
click at [441, 202] on input "Hotel Email Address required" at bounding box center [398, 213] width 232 height 29
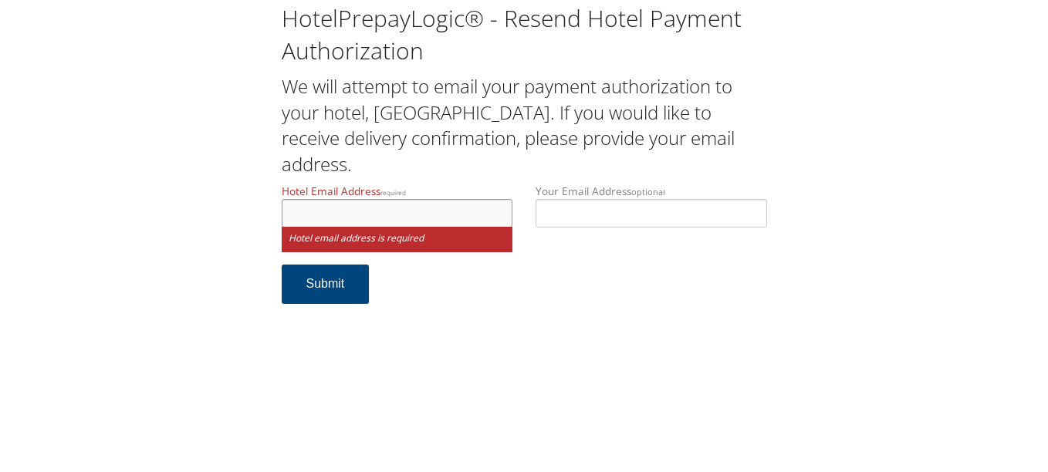
click at [411, 222] on input "Hotel Email Address required" at bounding box center [398, 213] width 232 height 29
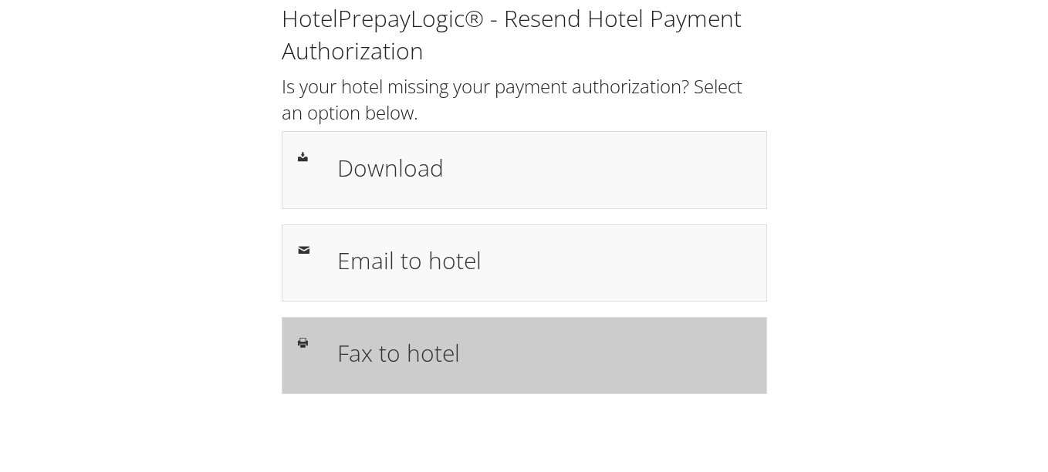
click at [508, 370] on h1 "Fax to hotel" at bounding box center [544, 353] width 414 height 35
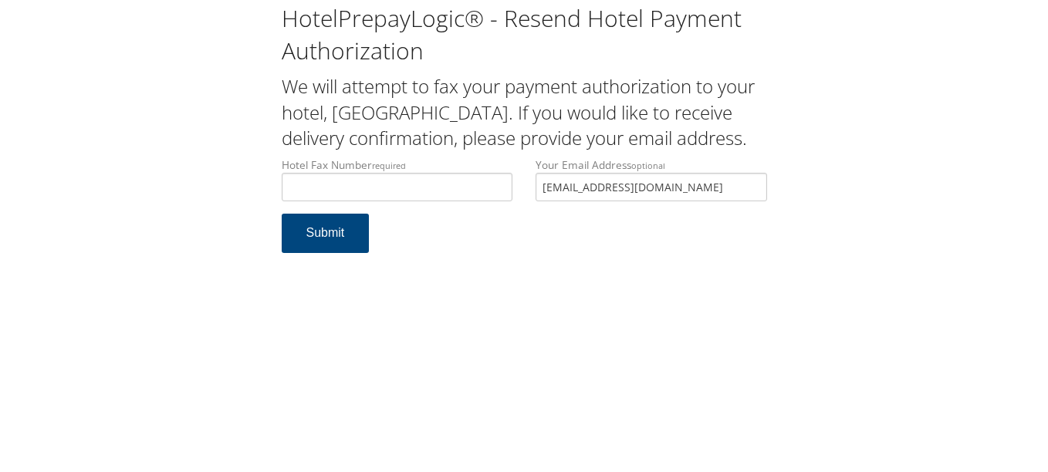
click at [526, 214] on div "Your Email Address optional [EMAIL_ADDRESS][DOMAIN_NAME]" at bounding box center [651, 185] width 255 height 56
click at [485, 201] on input "Hotel Fax Number required" at bounding box center [398, 187] width 232 height 29
type input "7158739905"
click at [465, 269] on form "Hotel Fax Number required 7158739905 Hotel fax number is required Your Email Ad…" at bounding box center [524, 212] width 485 height 111
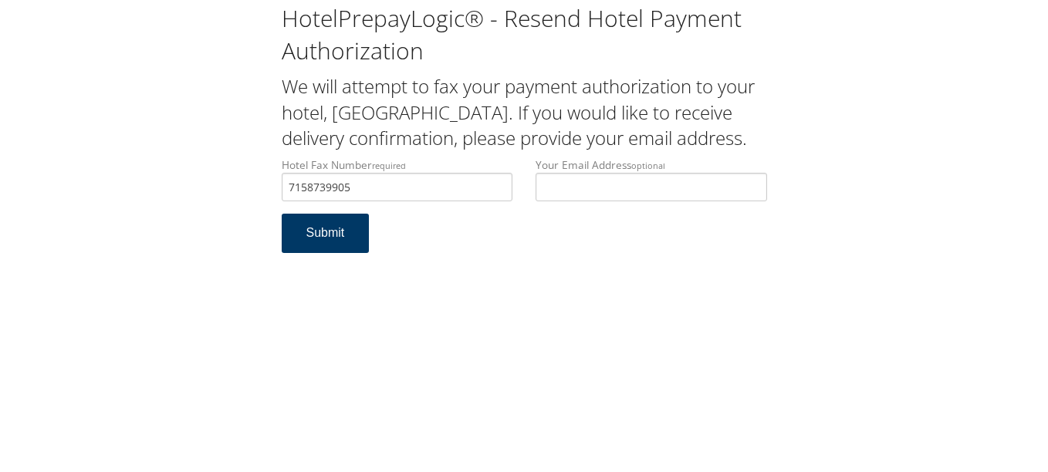
click at [357, 253] on button "Submit" at bounding box center [326, 233] width 88 height 39
drag, startPoint x: 394, startPoint y: 205, endPoint x: 247, endPoint y: 205, distance: 146.6
click at [252, 205] on div "HotelPrepayLogic® - Resend Hotel Payment Authorization We will attempt to fax y…" at bounding box center [523, 134] width 1017 height 269
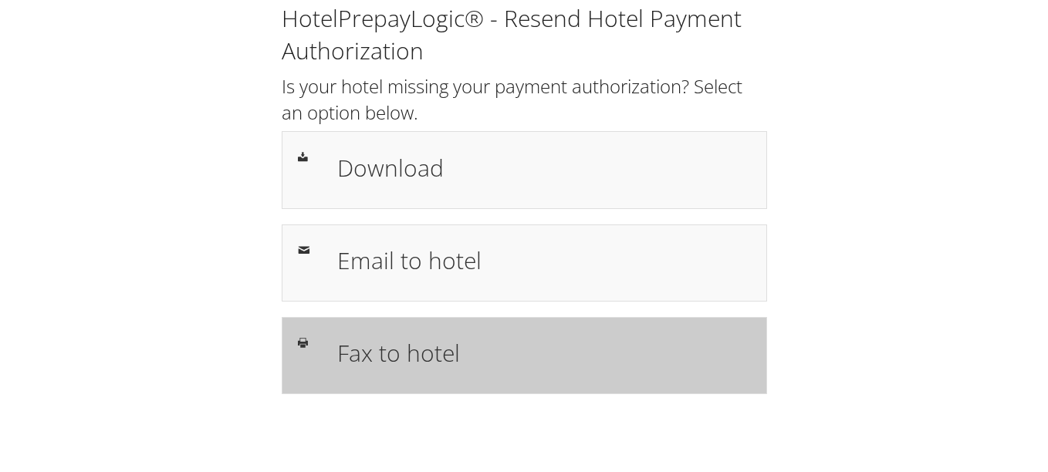
click at [488, 343] on h1 "Fax to hotel" at bounding box center [544, 353] width 414 height 35
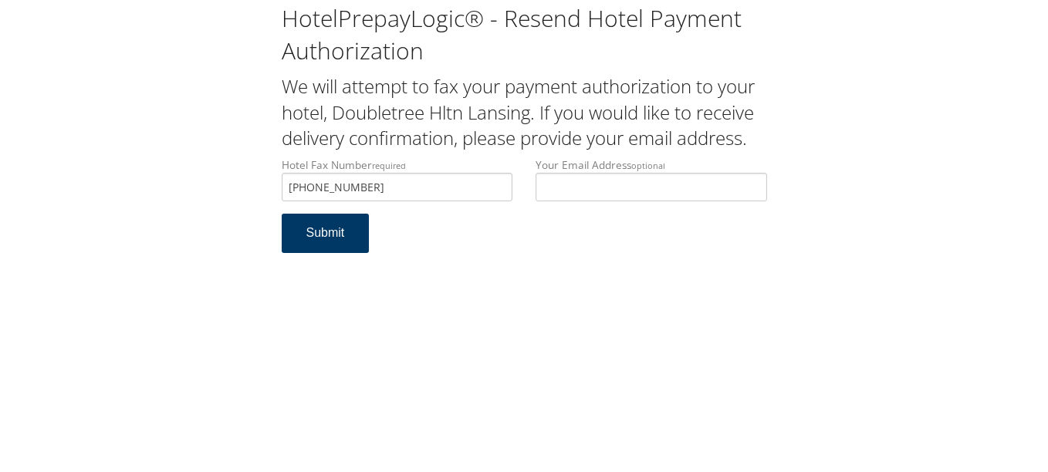
click at [320, 238] on button "Submit" at bounding box center [326, 233] width 88 height 39
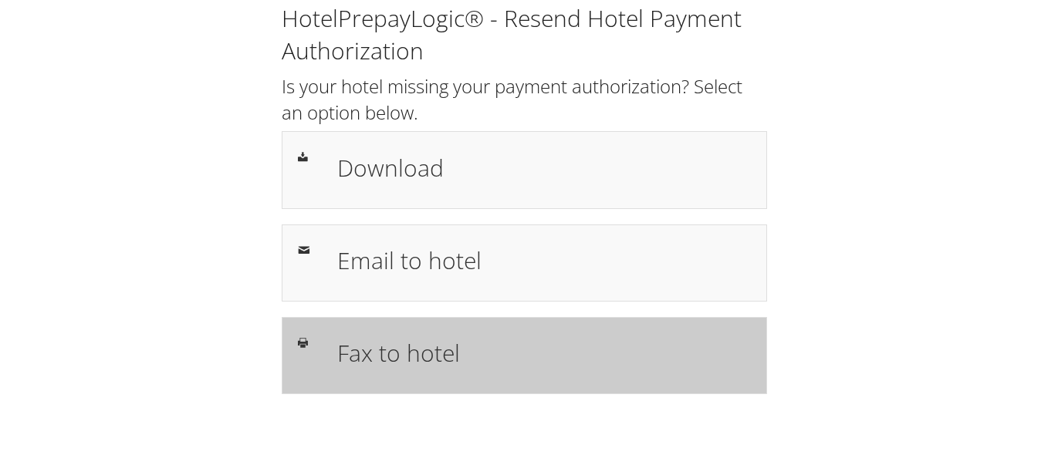
click at [492, 336] on h1 "Fax to hotel" at bounding box center [544, 353] width 414 height 35
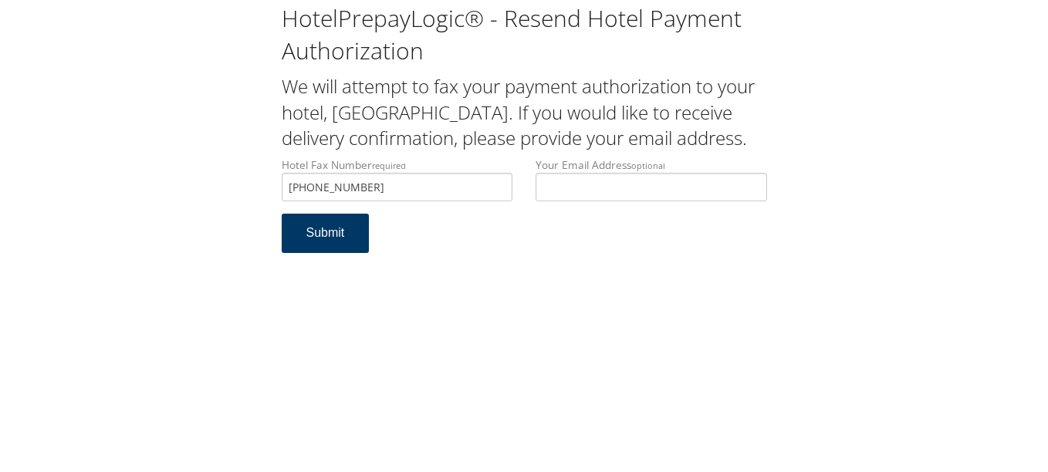
click at [343, 253] on button "Submit" at bounding box center [326, 233] width 88 height 39
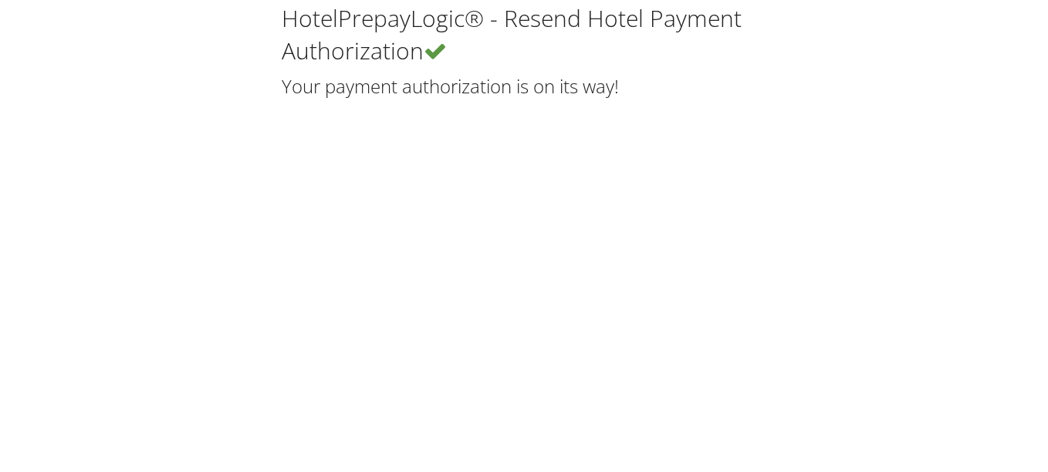
click at [648, 323] on div "HotelPrepayLogic® - Resend Hotel Payment Authorization Your payment authorizati…" at bounding box center [524, 236] width 1048 height 472
